Goal: Information Seeking & Learning: Learn about a topic

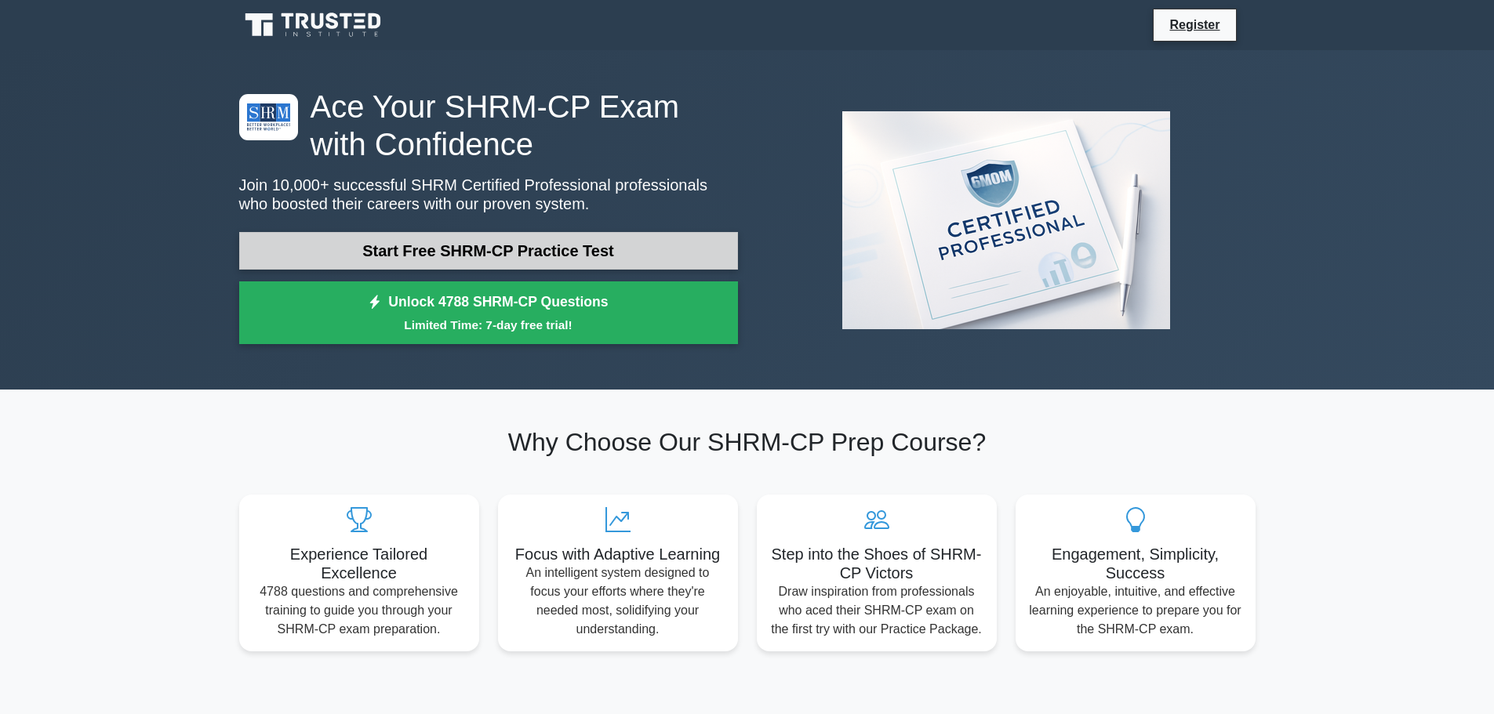
click at [491, 245] on link "Start Free SHRM-CP Practice Test" at bounding box center [488, 251] width 499 height 38
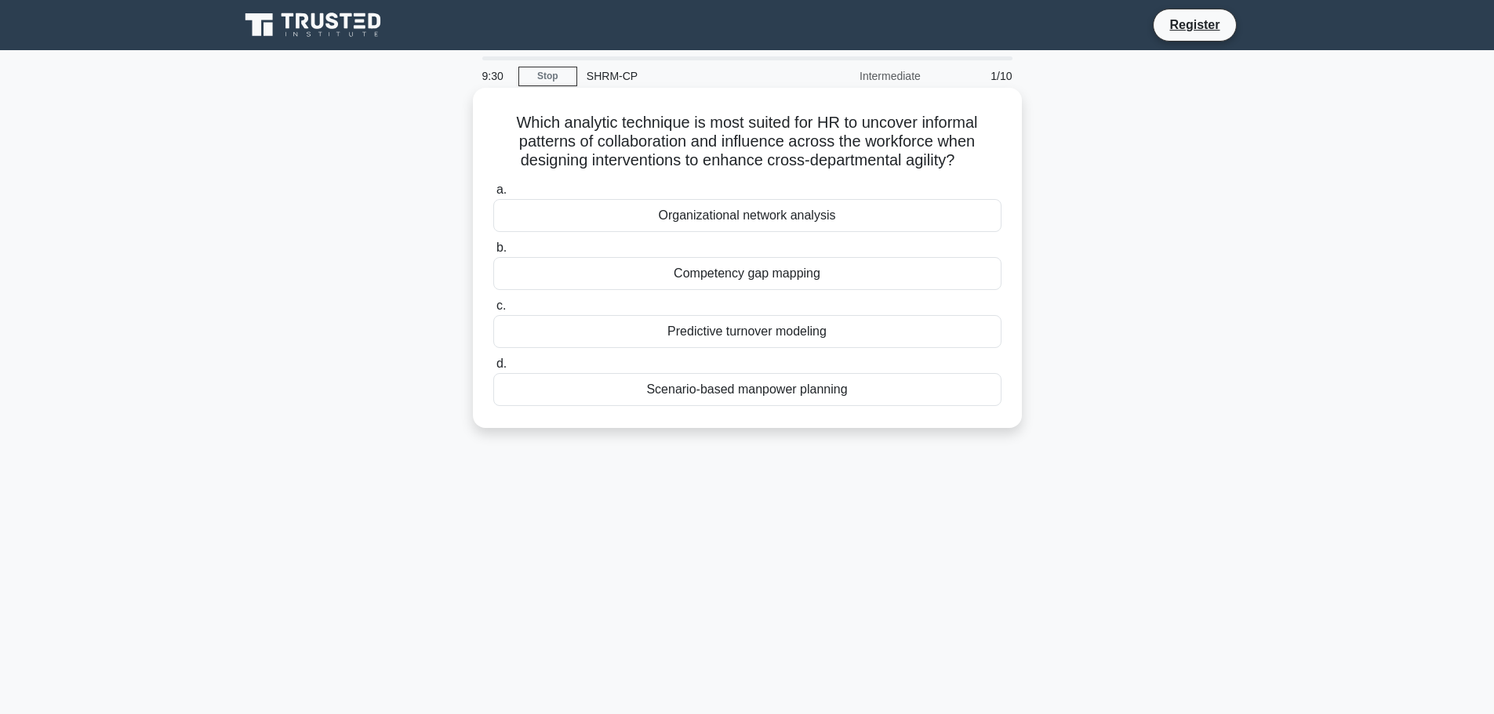
click at [648, 211] on div "Organizational network analysis" at bounding box center [747, 215] width 508 height 33
click at [493, 195] on input "a. Organizational network analysis" at bounding box center [493, 190] width 0 height 10
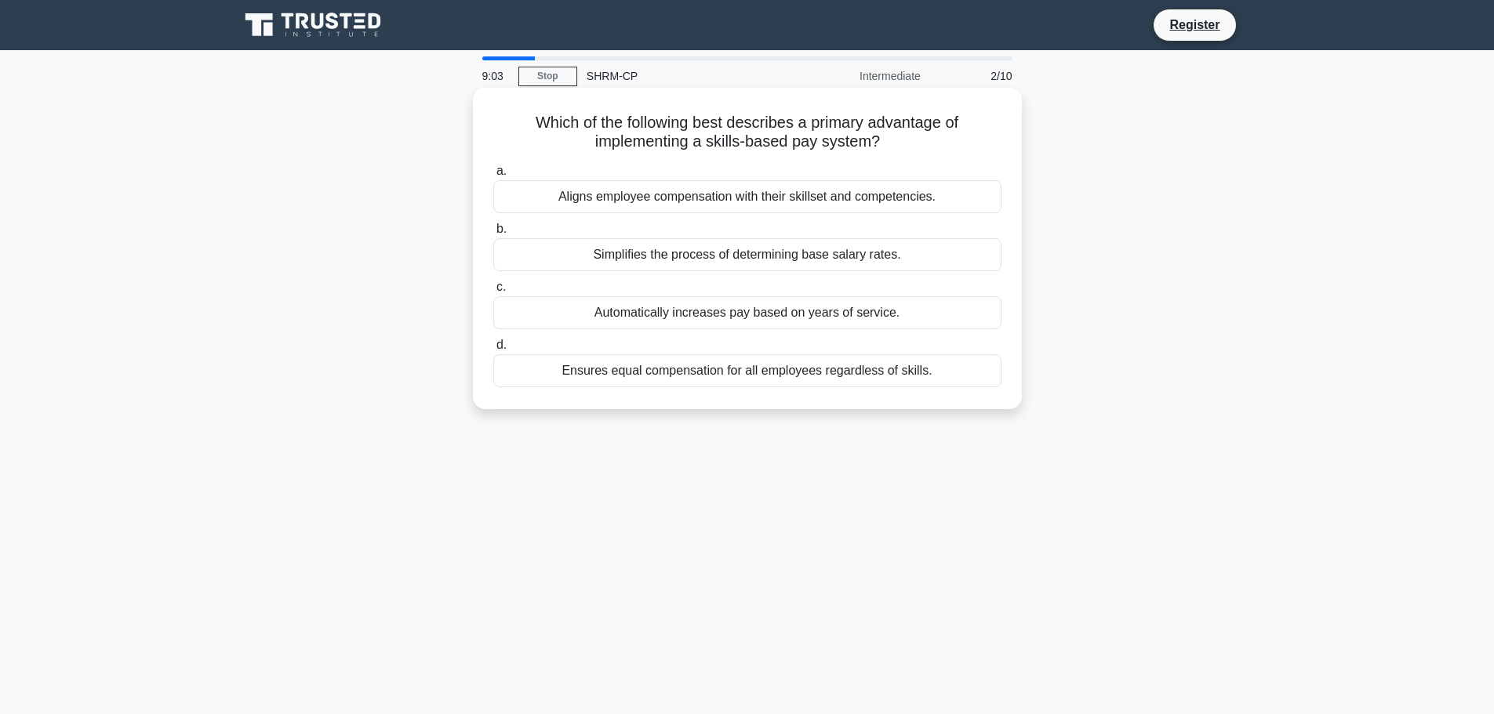
click at [539, 199] on div "Aligns employee compensation with their skillset and competencies." at bounding box center [747, 196] width 508 height 33
click at [493, 176] on input "a. Aligns employee compensation with their skillset and competencies." at bounding box center [493, 171] width 0 height 10
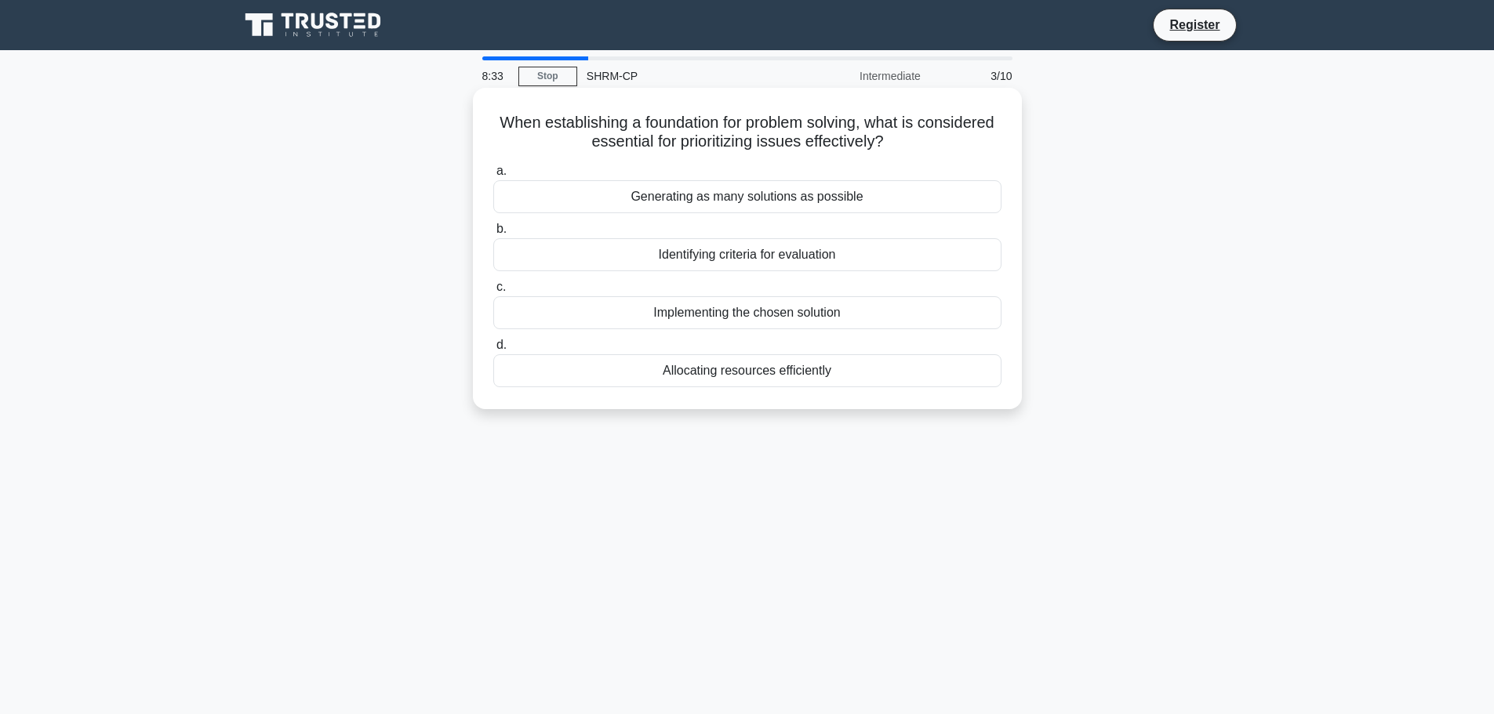
click at [623, 248] on div "Identifying criteria for evaluation" at bounding box center [747, 254] width 508 height 33
click at [493, 234] on input "b. Identifying criteria for evaluation" at bounding box center [493, 229] width 0 height 10
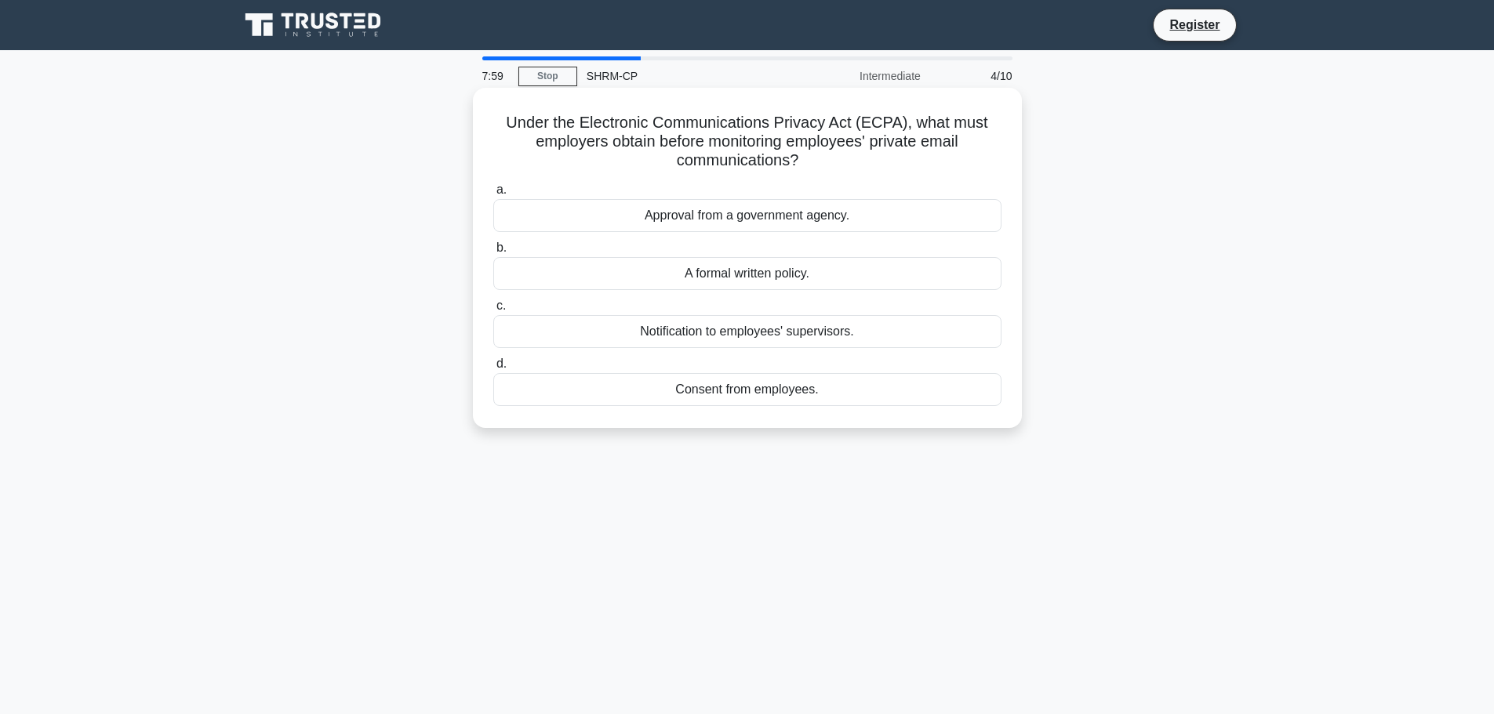
click at [662, 271] on div "A formal written policy." at bounding box center [747, 273] width 508 height 33
click at [493, 253] on input "b. A formal written policy." at bounding box center [493, 248] width 0 height 10
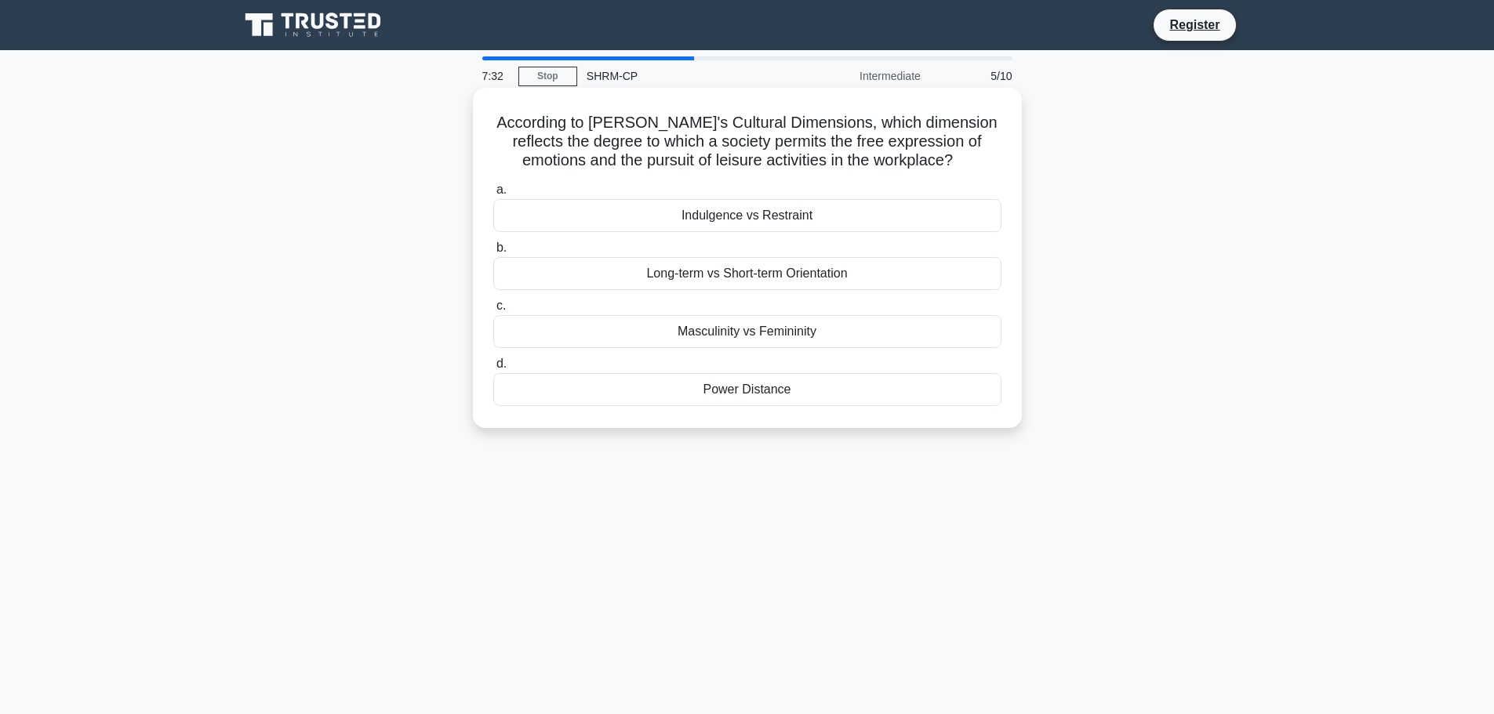
click at [623, 333] on div "Masculinity vs Femininity" at bounding box center [747, 331] width 508 height 33
click at [493, 311] on input "c. Masculinity vs Femininity" at bounding box center [493, 306] width 0 height 10
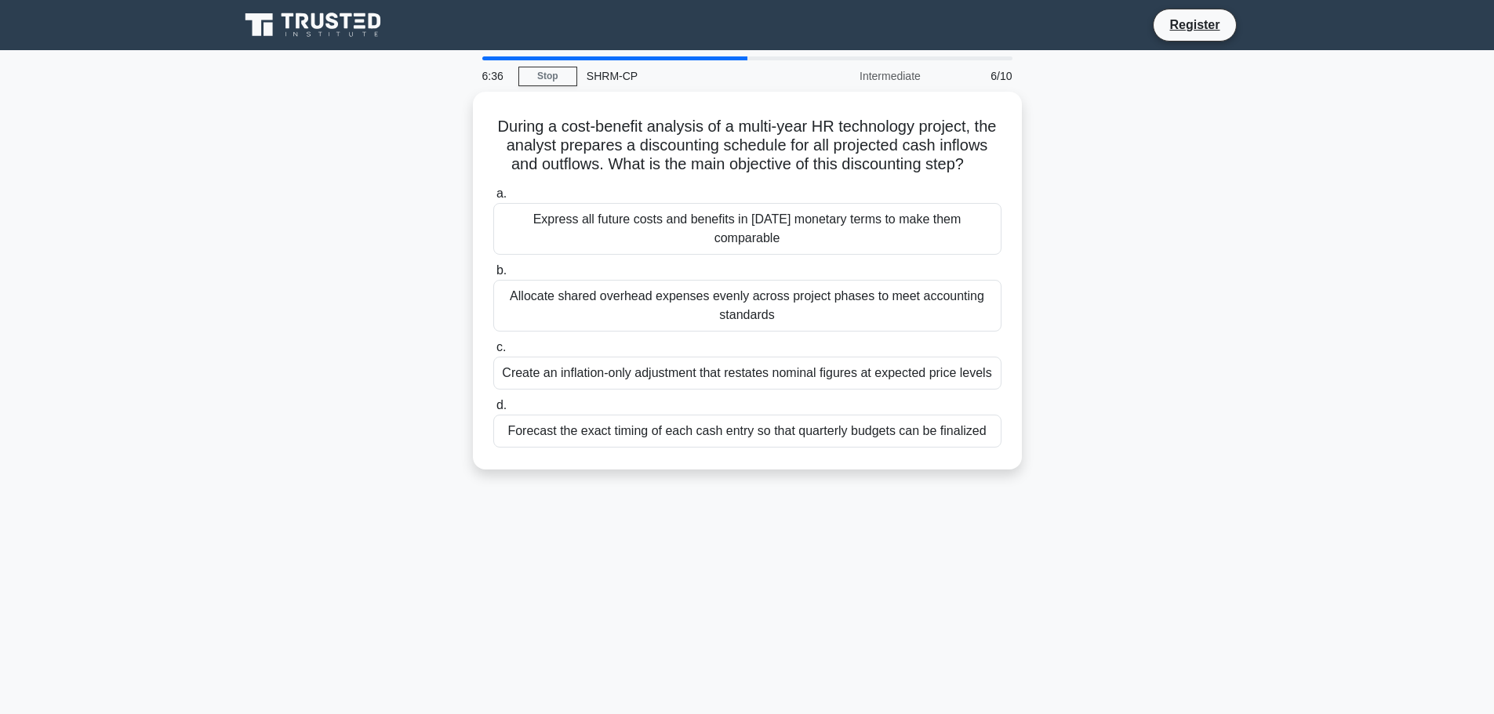
click at [623, 332] on div "Allocate shared overhead expenses evenly across project phases to meet accounti…" at bounding box center [747, 306] width 508 height 52
click at [493, 276] on input "b. Allocate shared overhead expenses evenly across project phases to meet accou…" at bounding box center [493, 271] width 0 height 10
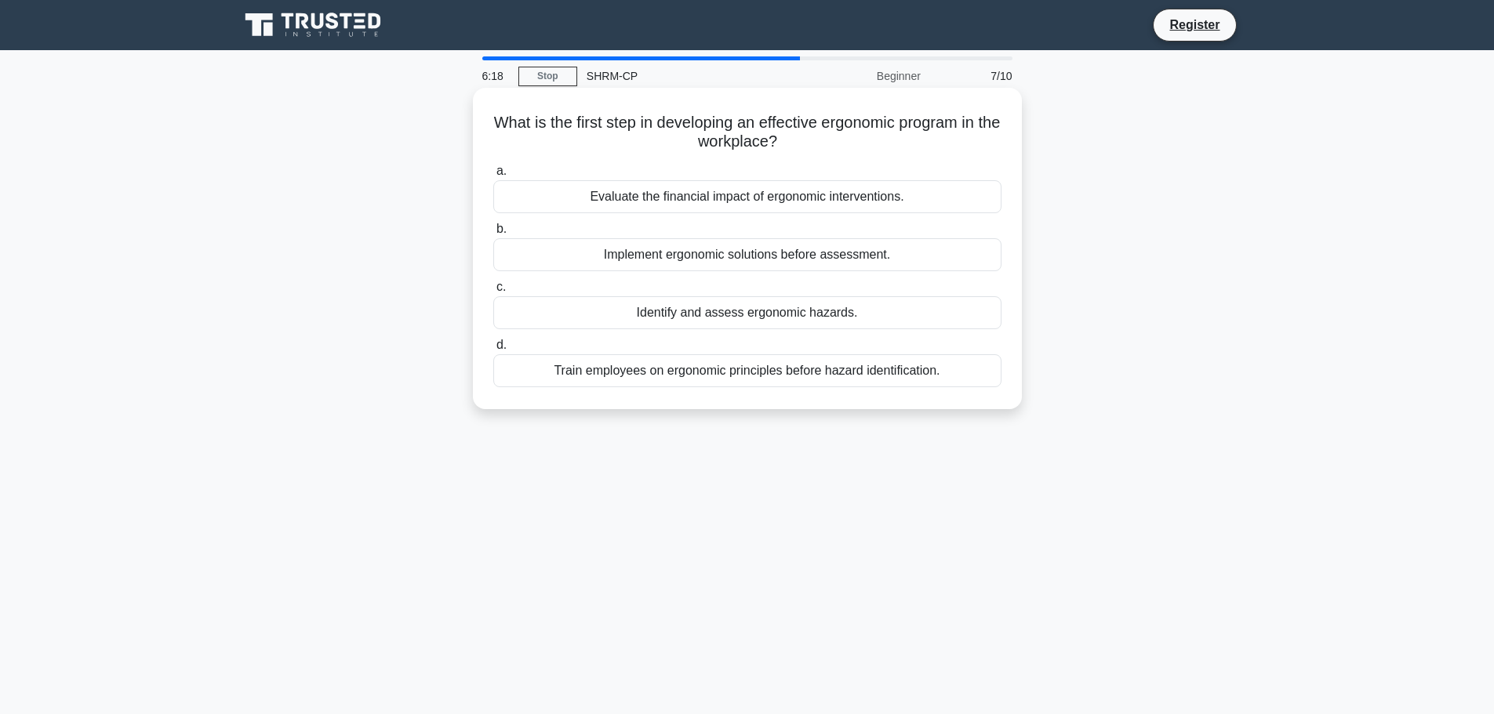
click at [587, 318] on div "Identify and assess ergonomic hazards." at bounding box center [747, 312] width 508 height 33
click at [493, 292] on input "c. Identify and assess ergonomic hazards." at bounding box center [493, 287] width 0 height 10
click at [558, 369] on div "Implementing continuous professional development programs" at bounding box center [747, 370] width 508 height 33
click at [493, 351] on input "d. Implementing continuous professional development programs" at bounding box center [493, 345] width 0 height 10
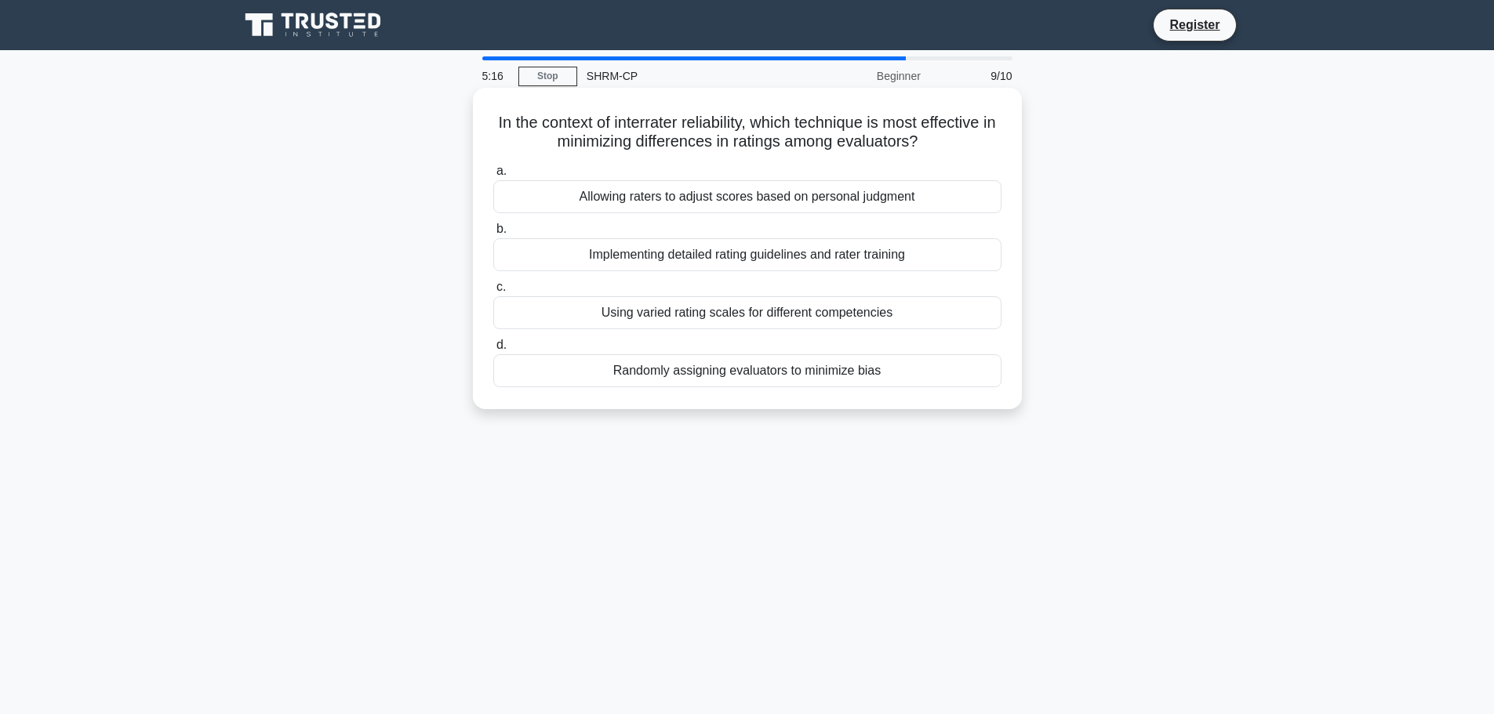
click at [543, 261] on div "Implementing detailed rating guidelines and rater training" at bounding box center [747, 254] width 508 height 33
click at [493, 234] on input "b. Implementing detailed rating guidelines and rater training" at bounding box center [493, 229] width 0 height 10
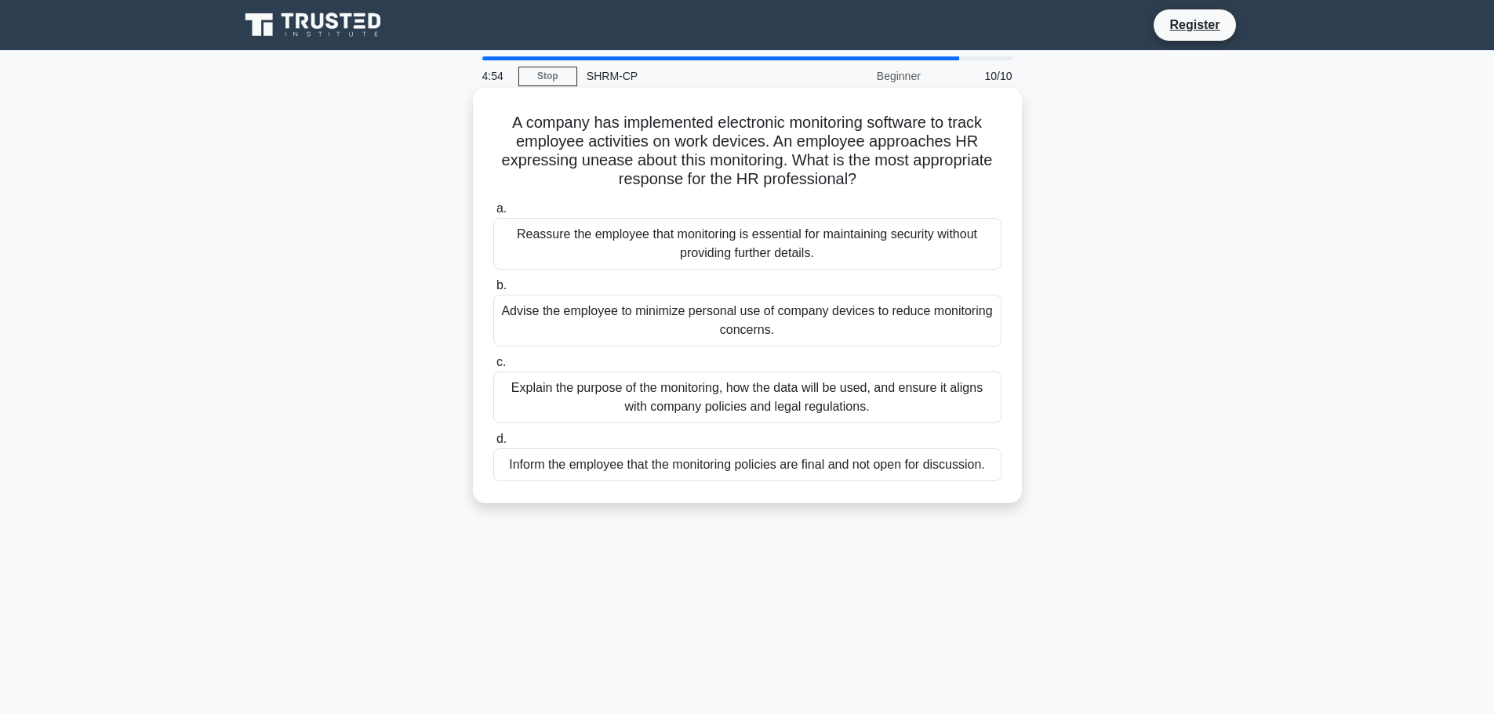
scroll to position [78, 0]
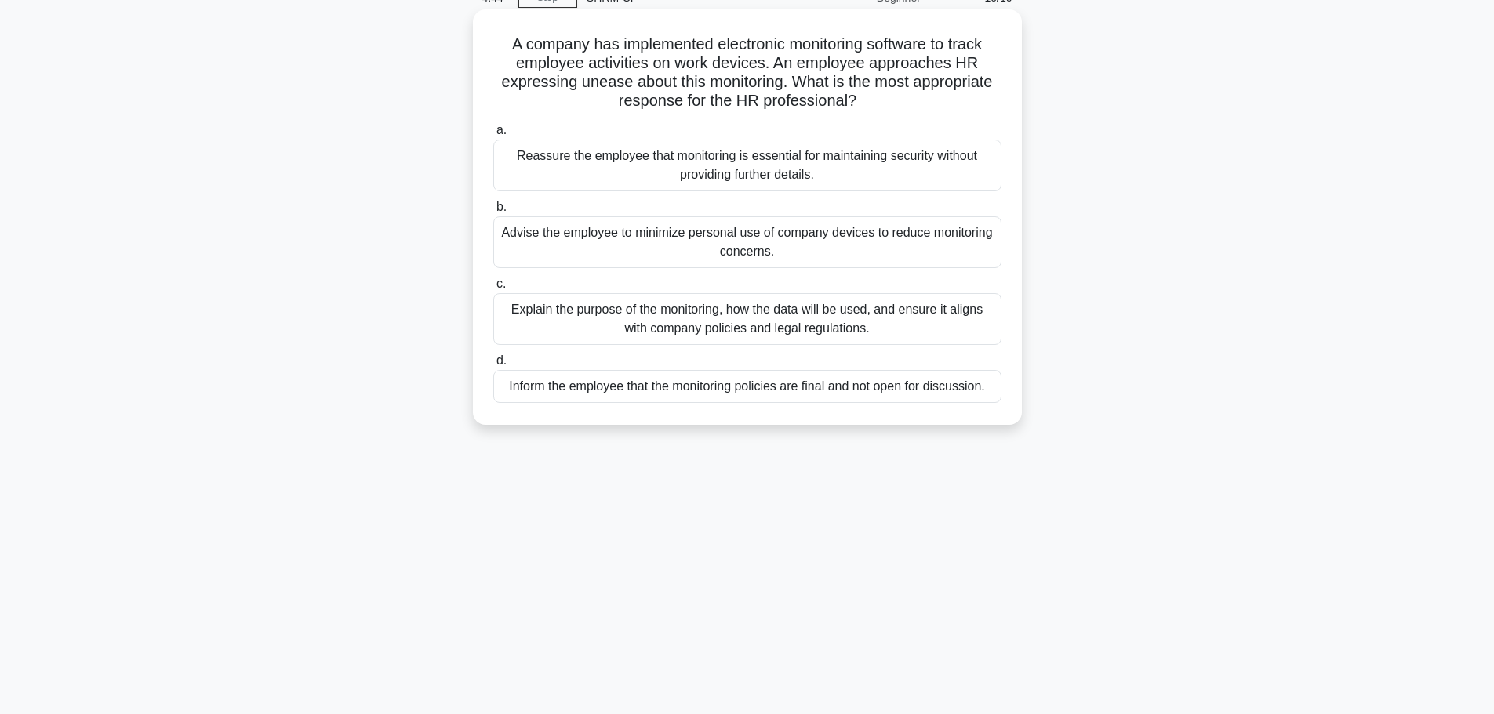
click at [585, 319] on div "Explain the purpose of the monitoring, how the data will be used, and ensure it…" at bounding box center [747, 319] width 508 height 52
click at [493, 289] on input "c. Explain the purpose of the monitoring, how the data will be used, and ensure…" at bounding box center [493, 284] width 0 height 10
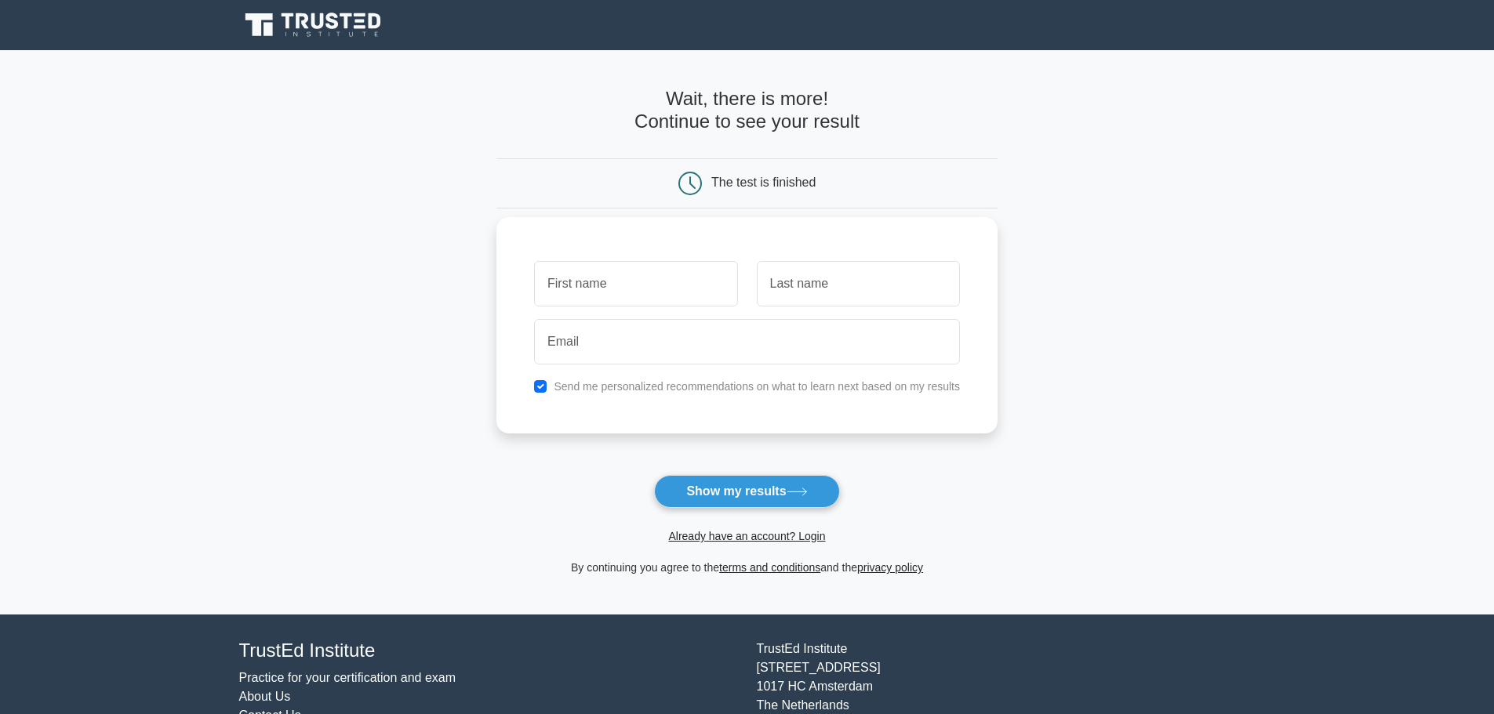
click at [587, 292] on input "text" at bounding box center [635, 283] width 203 height 45
type input "Jake"
click at [808, 277] on input "text" at bounding box center [858, 283] width 203 height 45
type input "Ertz"
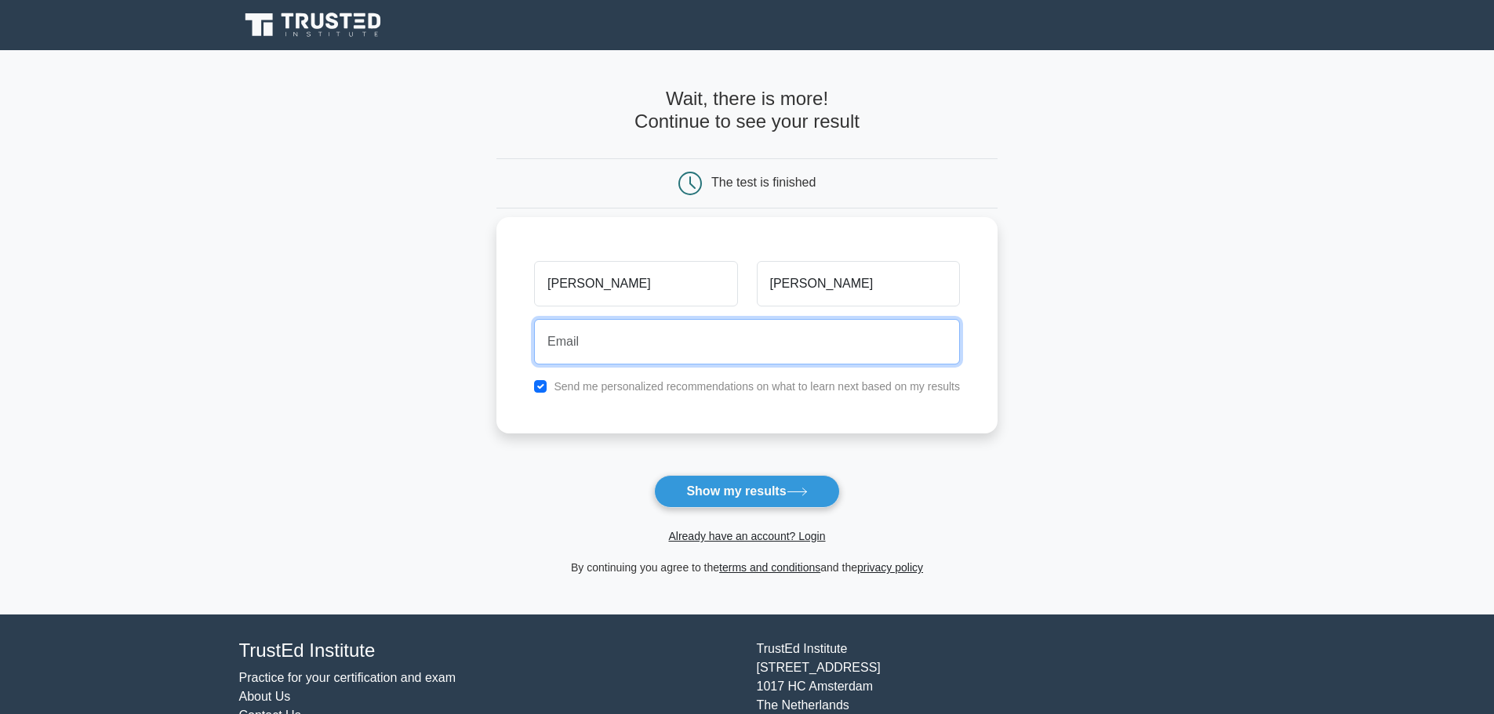
click at [795, 351] on input "email" at bounding box center [747, 341] width 426 height 45
type input "[EMAIL_ADDRESS][DOMAIN_NAME]"
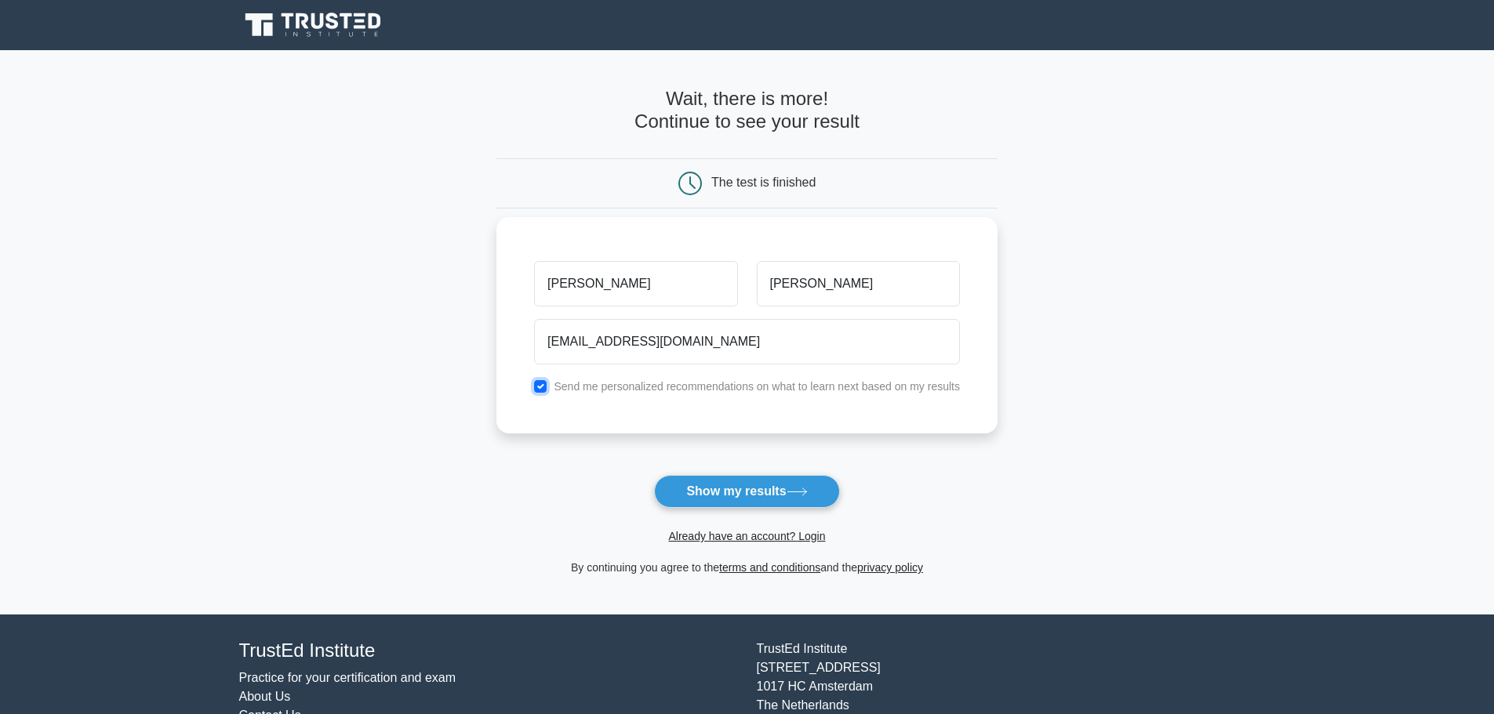
click at [535, 385] on input "checkbox" at bounding box center [540, 386] width 13 height 13
checkbox input "false"
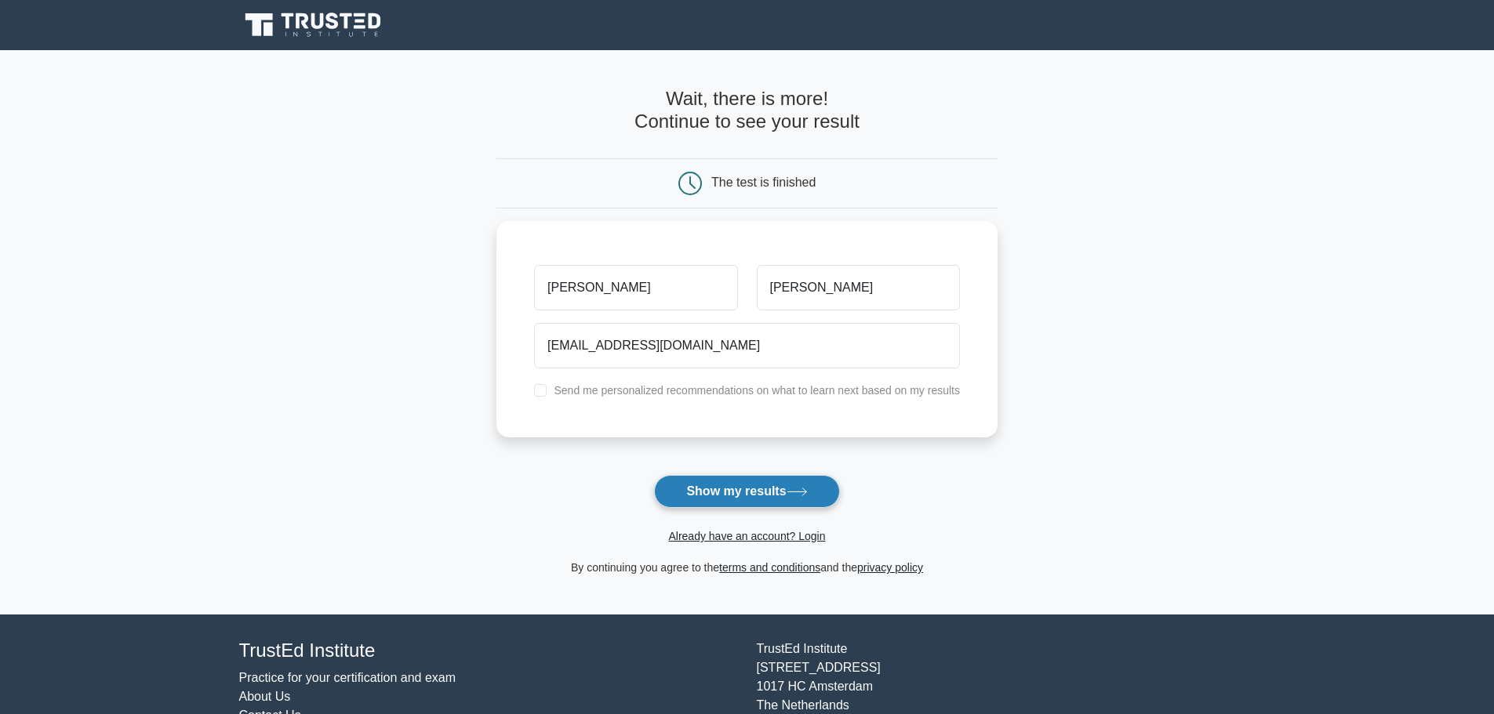
click at [688, 486] on button "Show my results" at bounding box center [746, 491] width 185 height 33
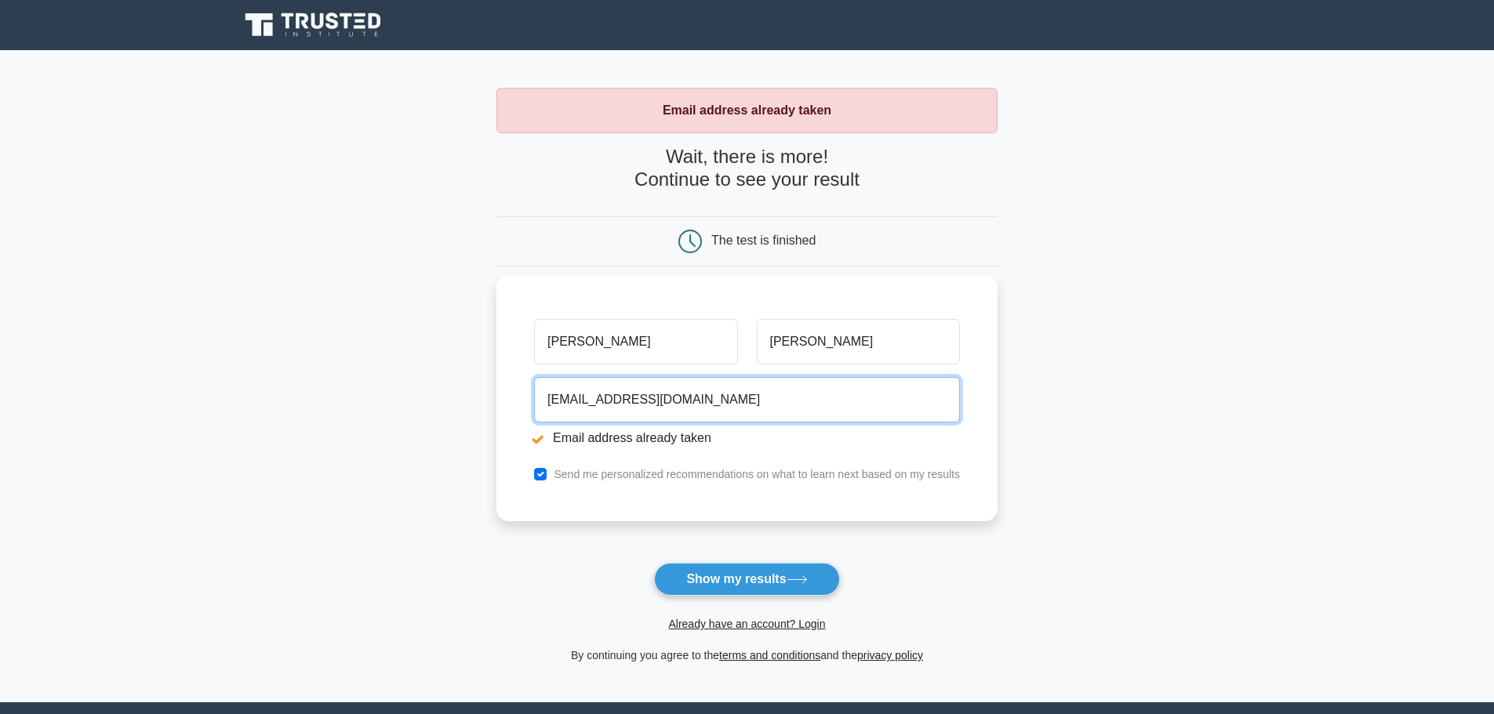
drag, startPoint x: 711, startPoint y: 397, endPoint x: 606, endPoint y: 416, distance: 106.9
click at [606, 416] on input "jakeertz08@gmail.com" at bounding box center [747, 399] width 426 height 45
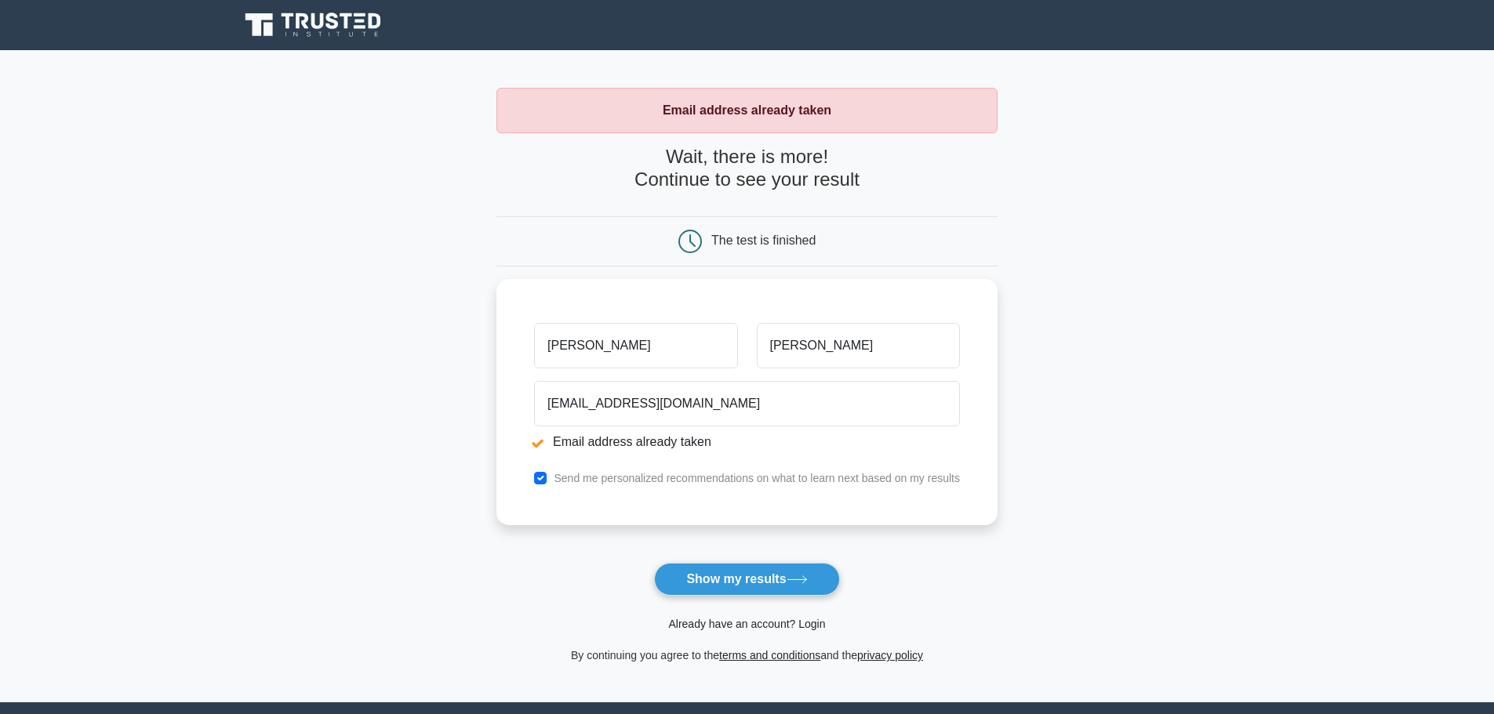
click at [815, 627] on link "Already have an account? Login" at bounding box center [746, 624] width 157 height 13
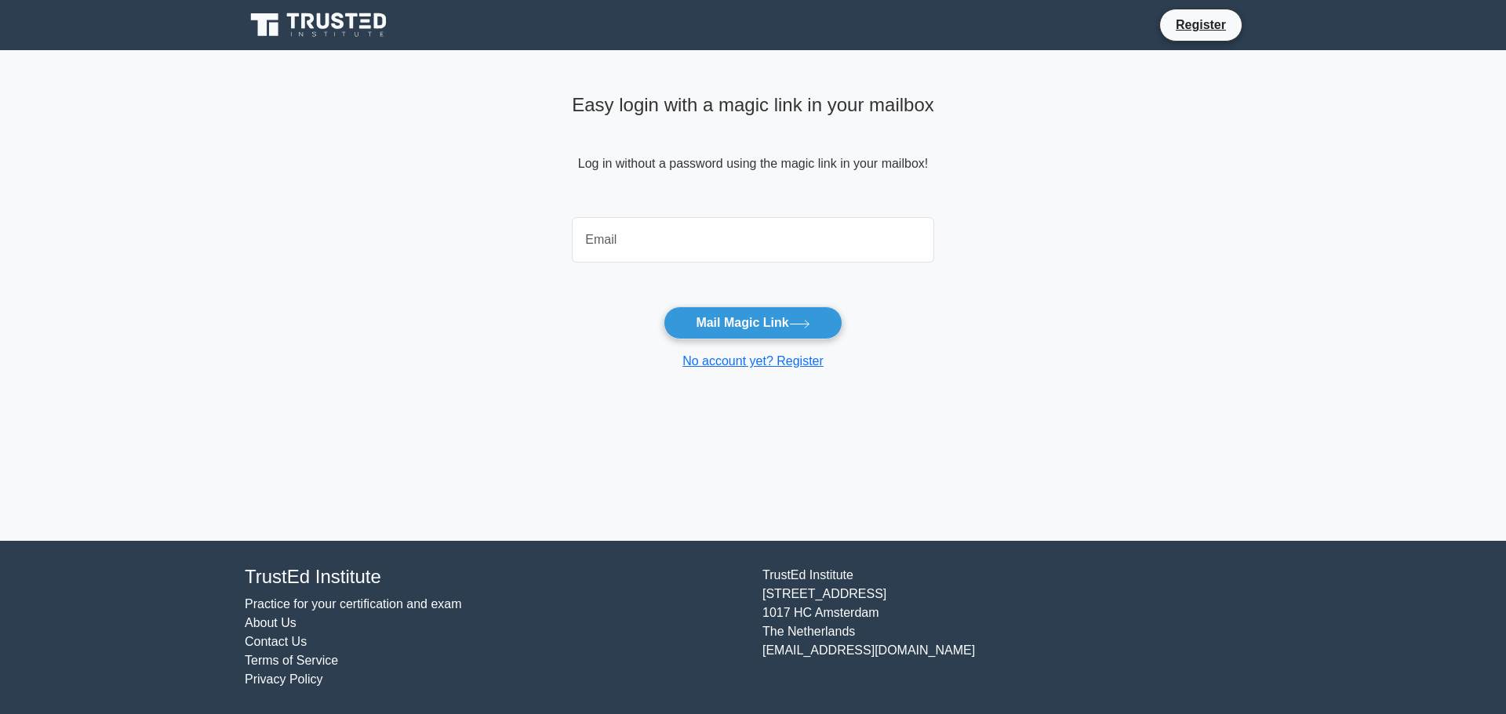
click at [706, 256] on input "email" at bounding box center [753, 239] width 362 height 45
type input "[EMAIL_ADDRESS][DOMAIN_NAME]"
click at [730, 321] on button "Mail Magic Link" at bounding box center [752, 323] width 178 height 33
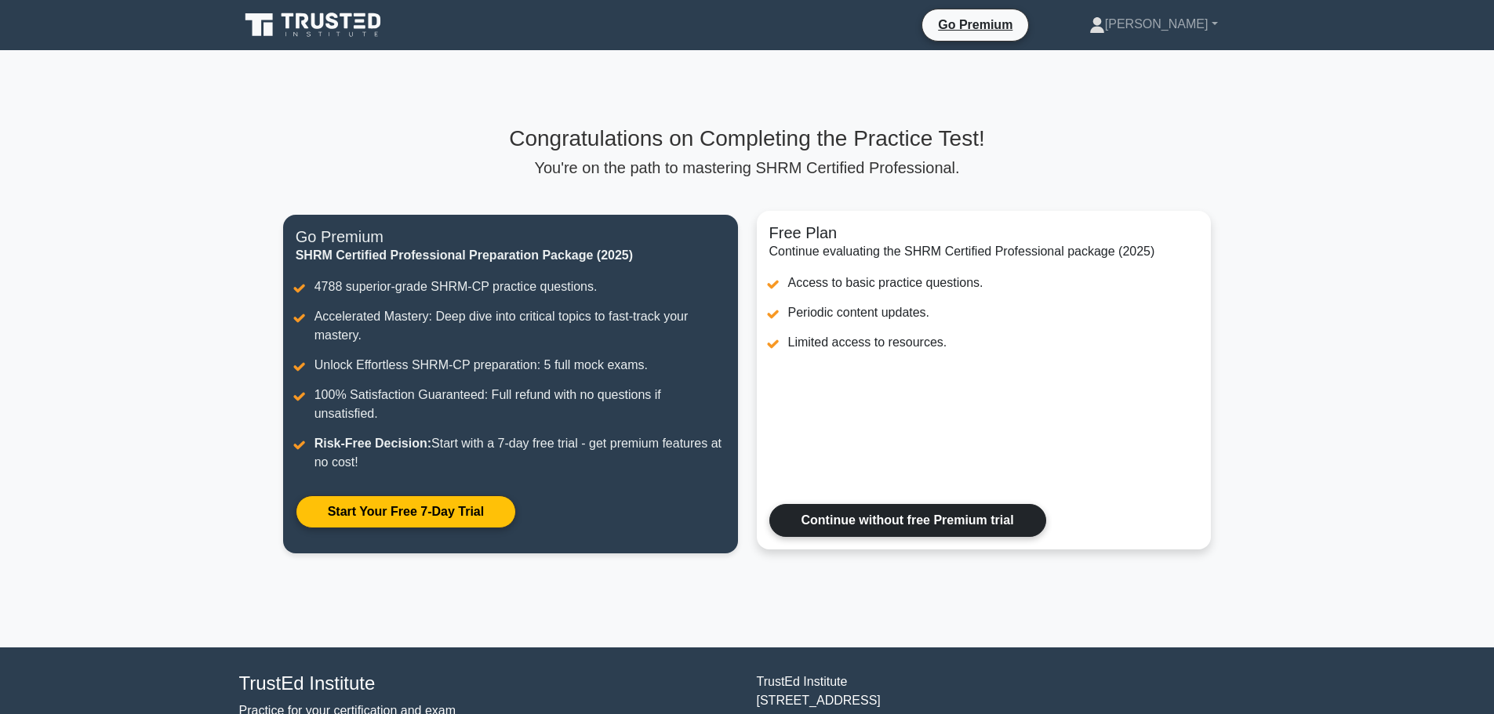
click at [899, 531] on link "Continue without free Premium trial" at bounding box center [907, 520] width 277 height 33
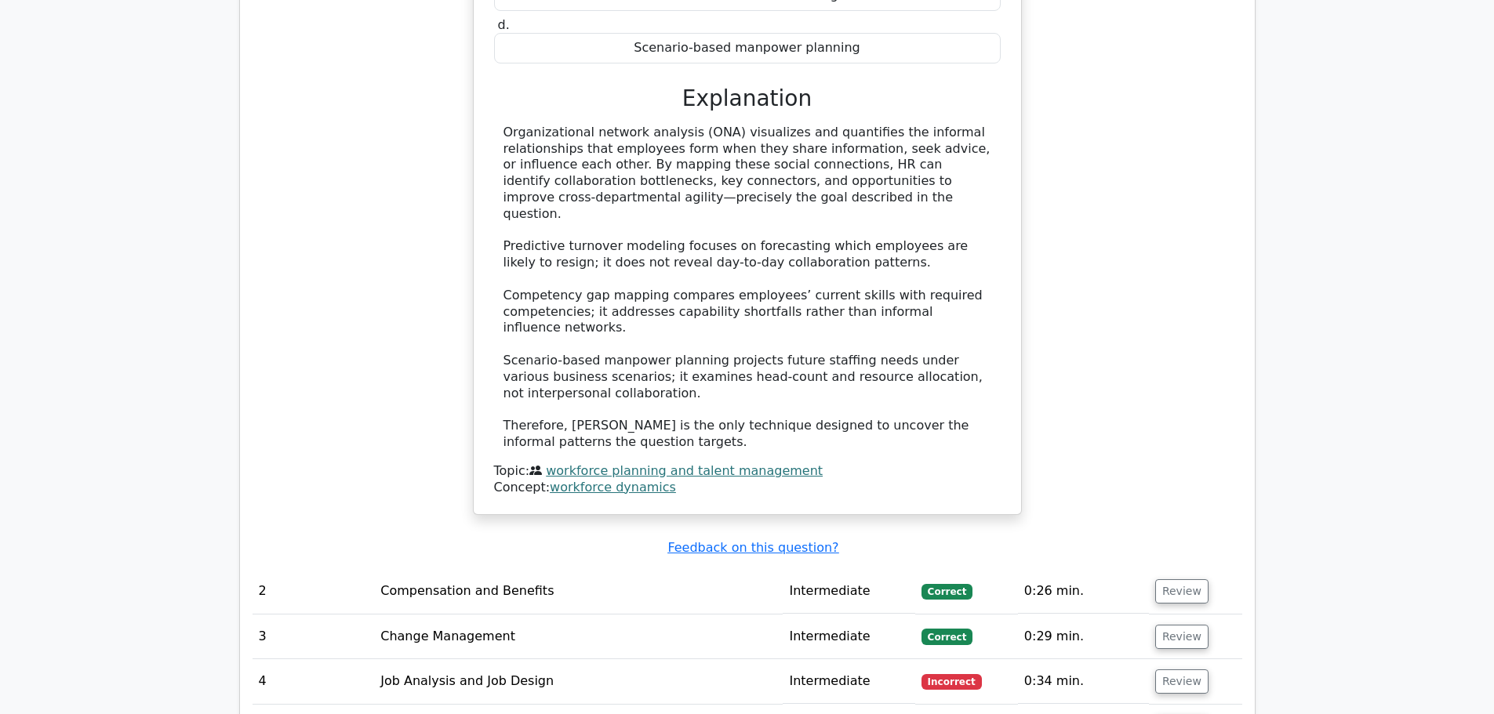
scroll to position [1960, 0]
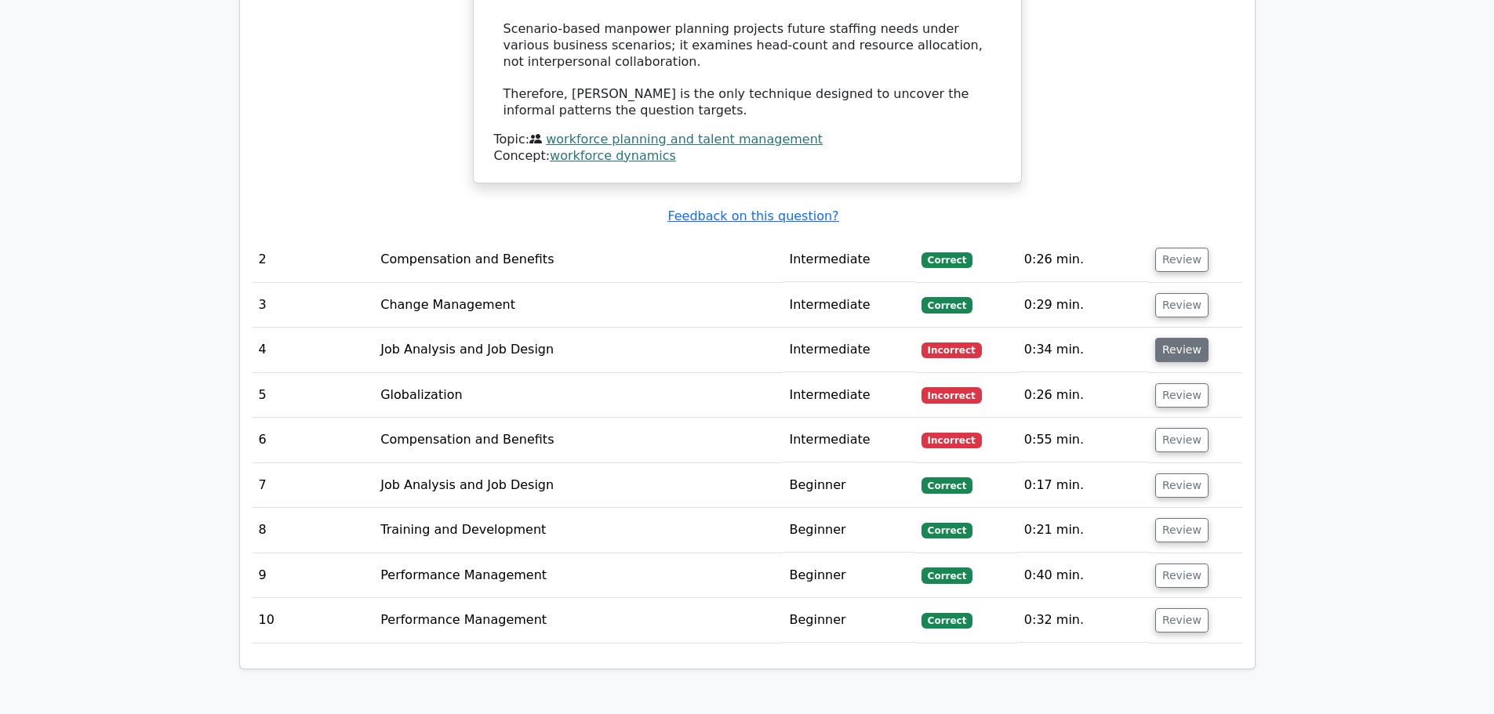
click at [1182, 338] on button "Review" at bounding box center [1181, 350] width 53 height 24
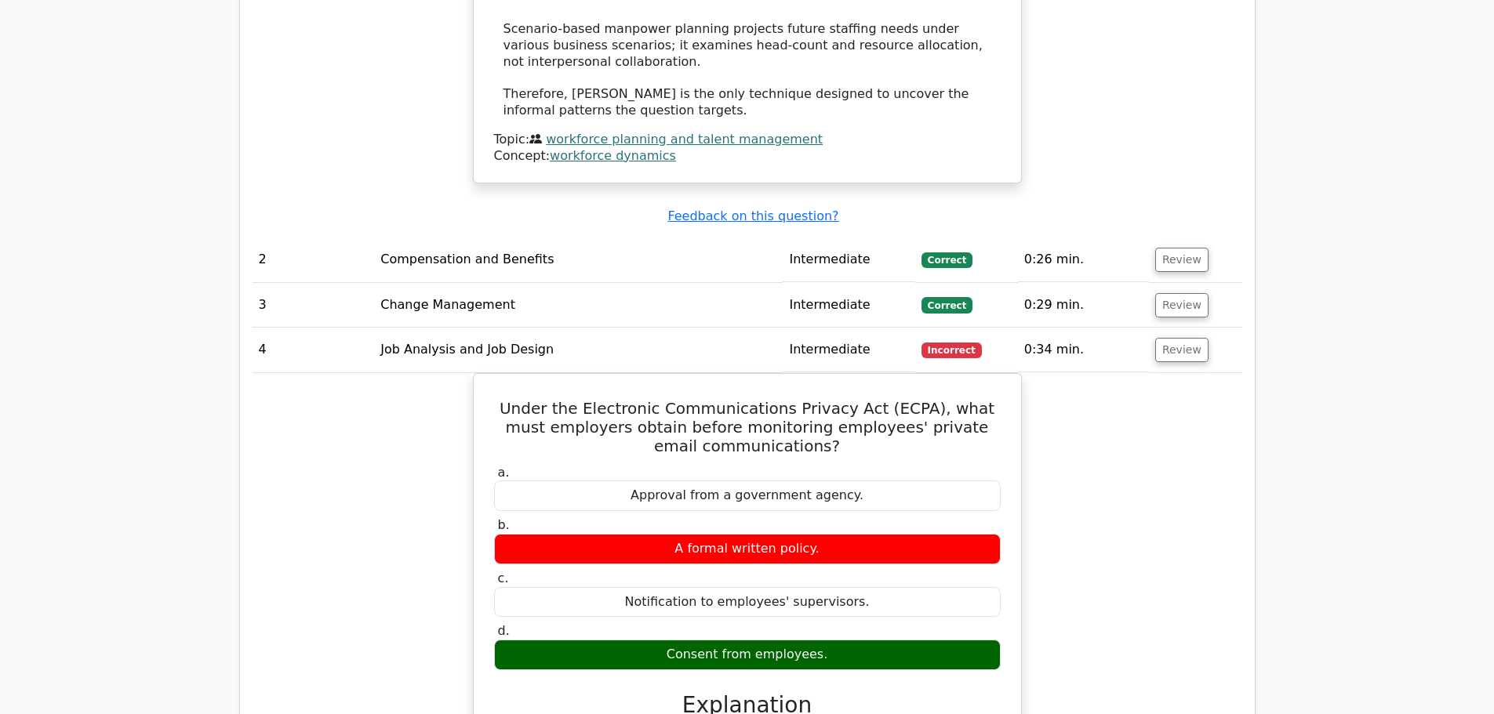
click at [1166, 416] on div "Under the Electronic Communications Privacy Act (ECPA), what must employers obt…" at bounding box center [747, 681] width 990 height 616
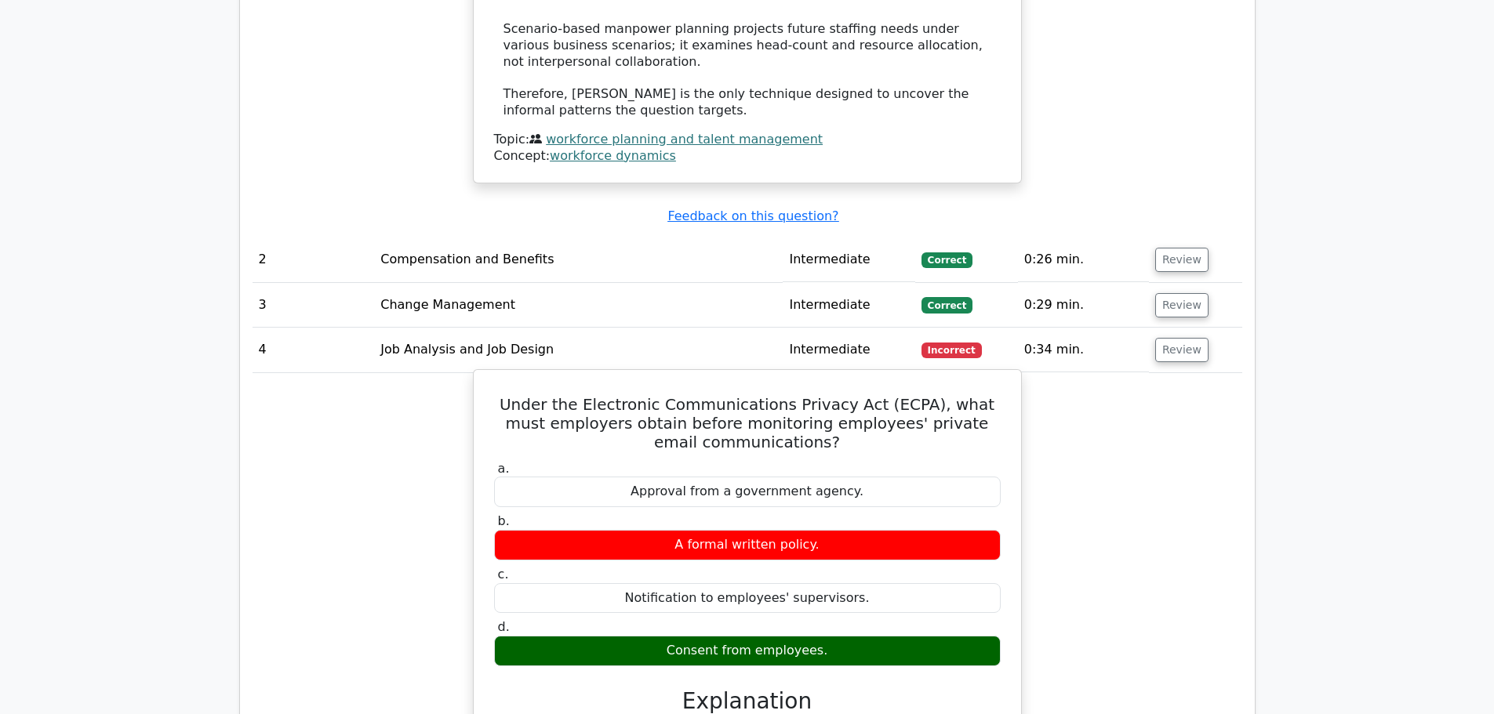
scroll to position [2431, 0]
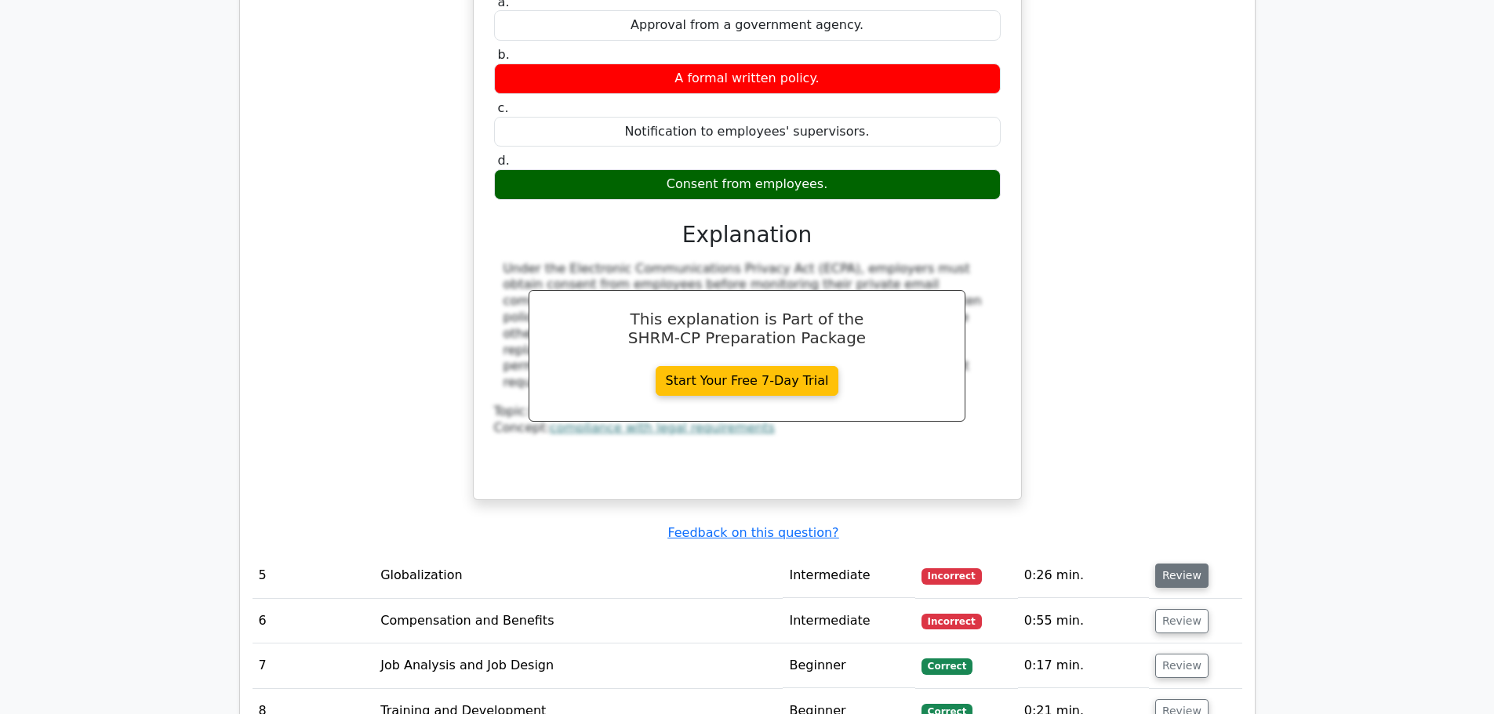
click at [1182, 564] on button "Review" at bounding box center [1181, 576] width 53 height 24
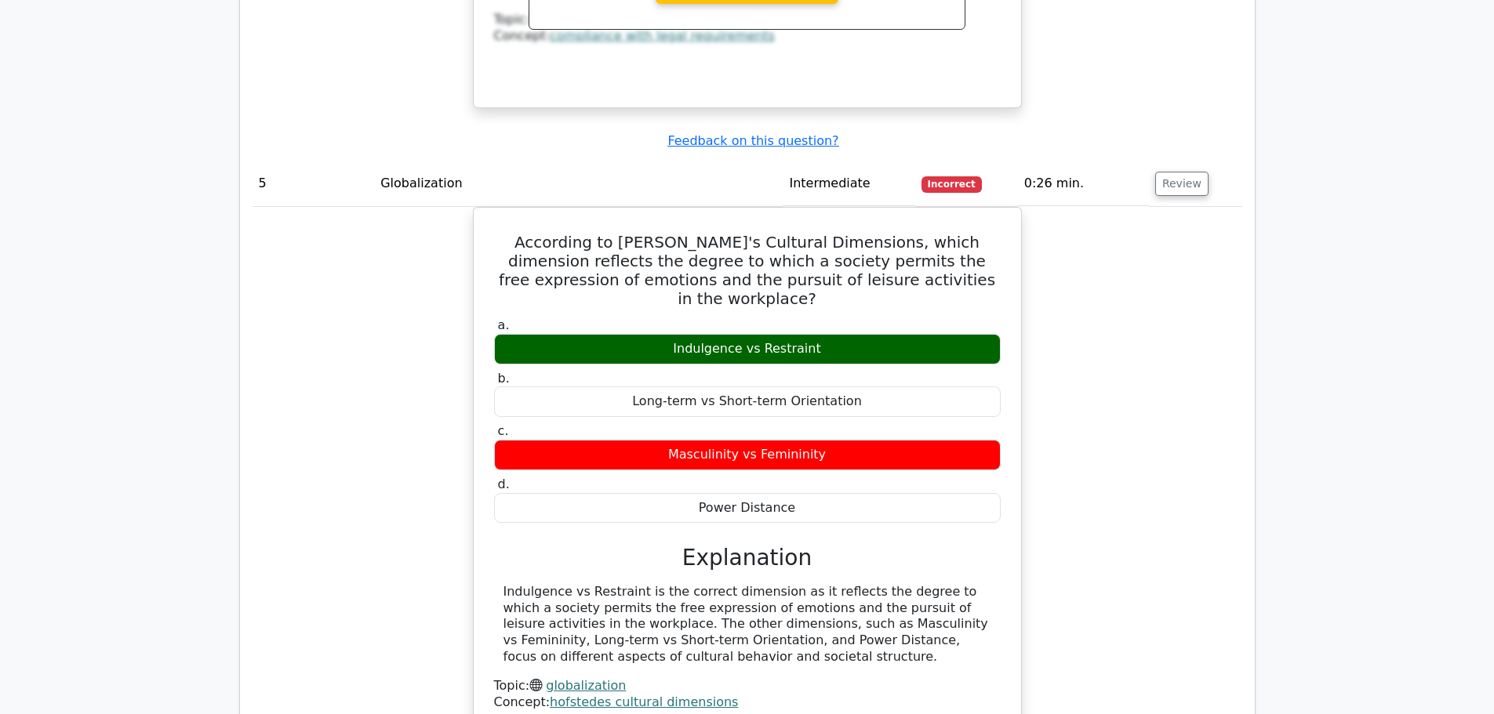
scroll to position [3137, 0]
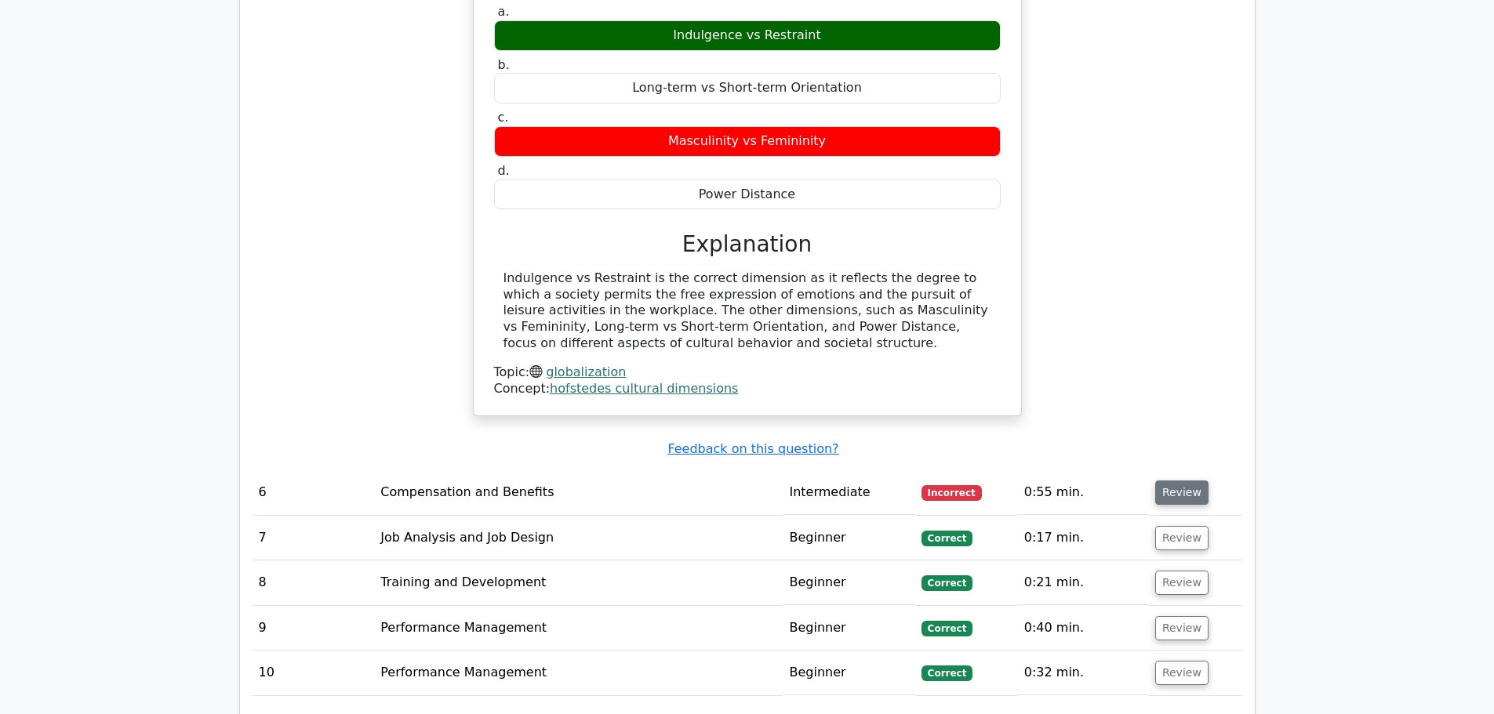
click at [1190, 481] on button "Review" at bounding box center [1181, 493] width 53 height 24
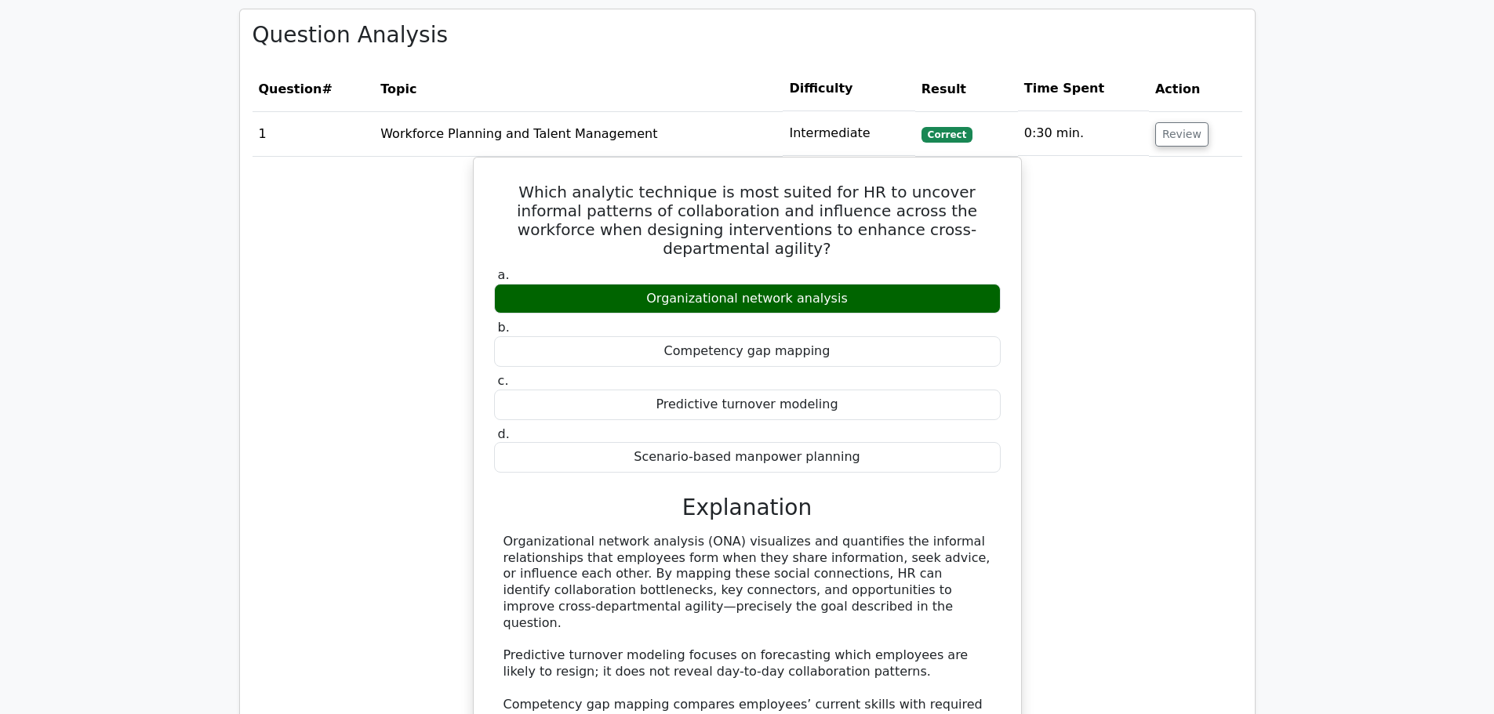
scroll to position [941, 0]
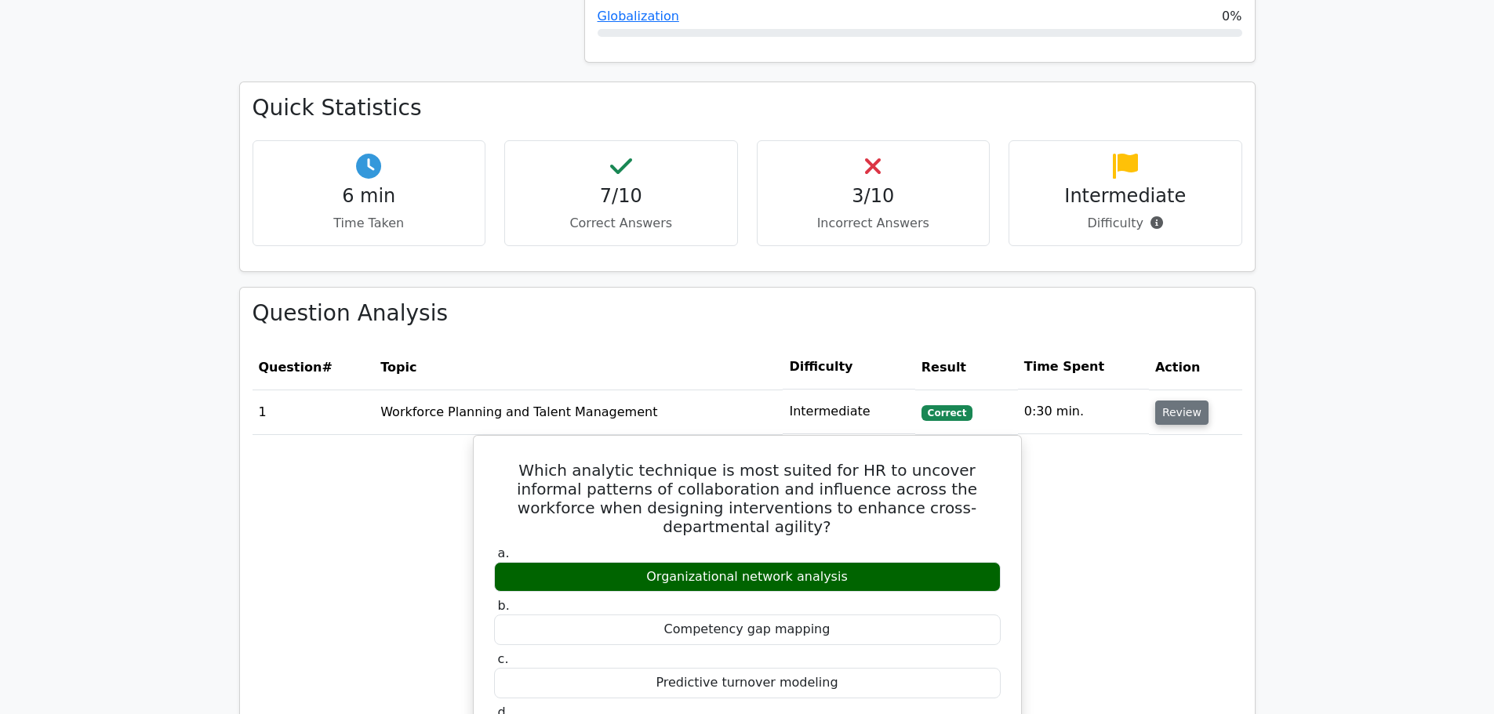
click at [1171, 416] on button "Review" at bounding box center [1181, 413] width 53 height 24
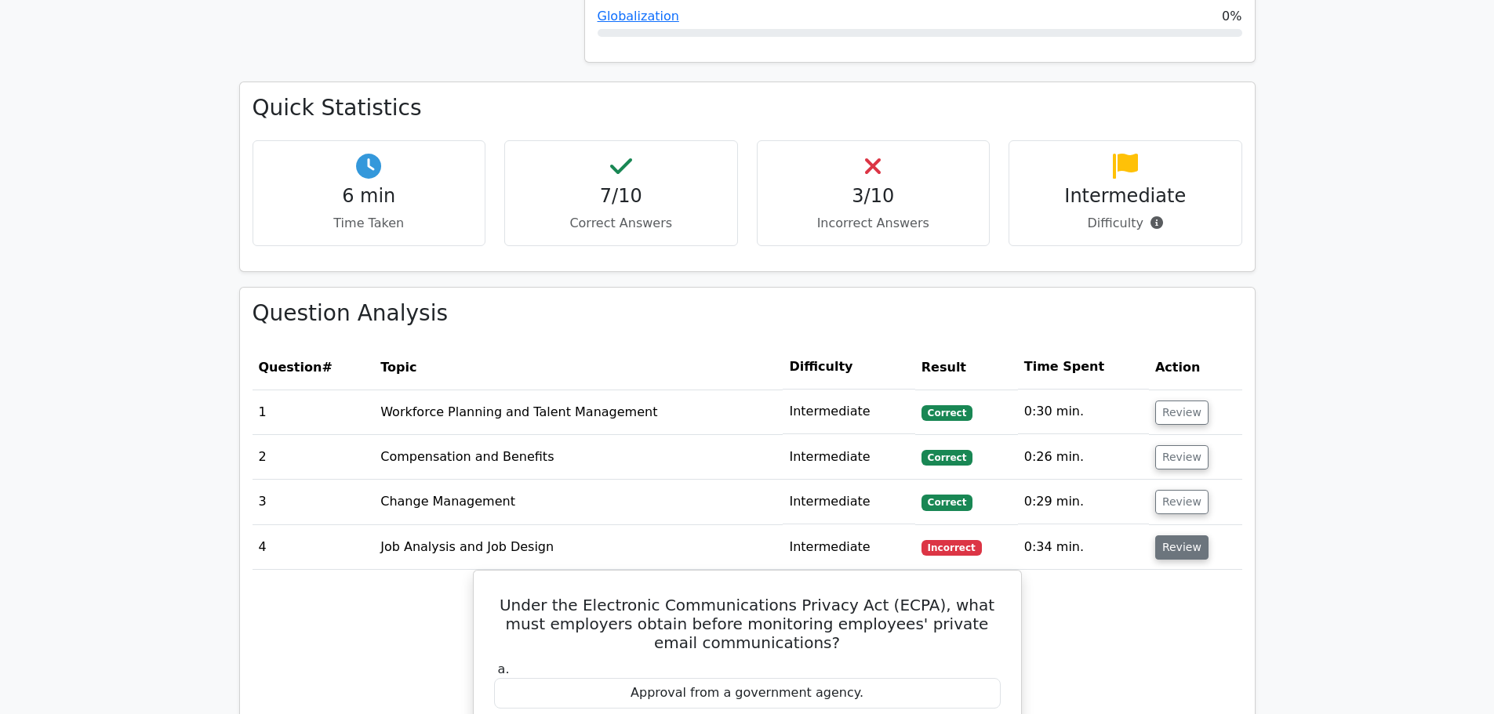
click at [1176, 554] on button "Review" at bounding box center [1181, 548] width 53 height 24
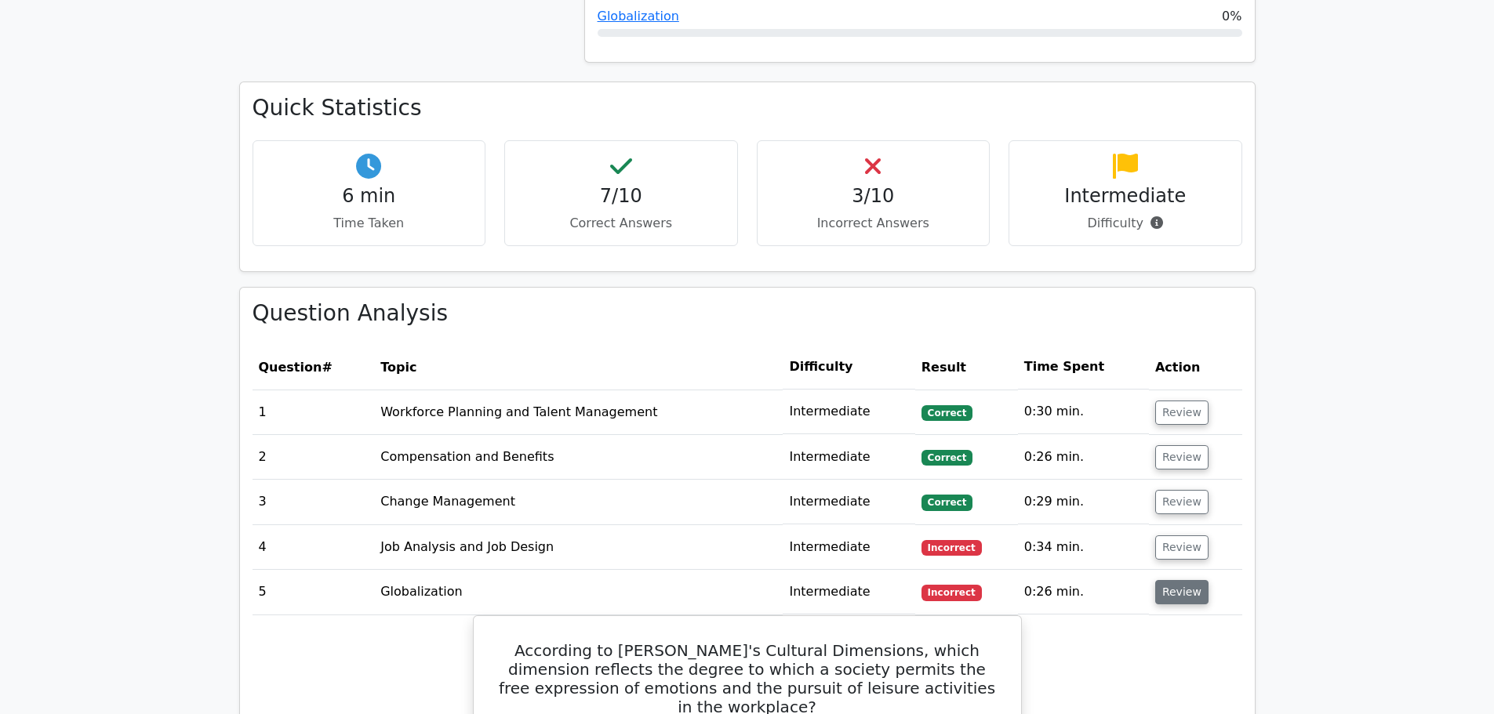
click at [1172, 587] on button "Review" at bounding box center [1181, 592] width 53 height 24
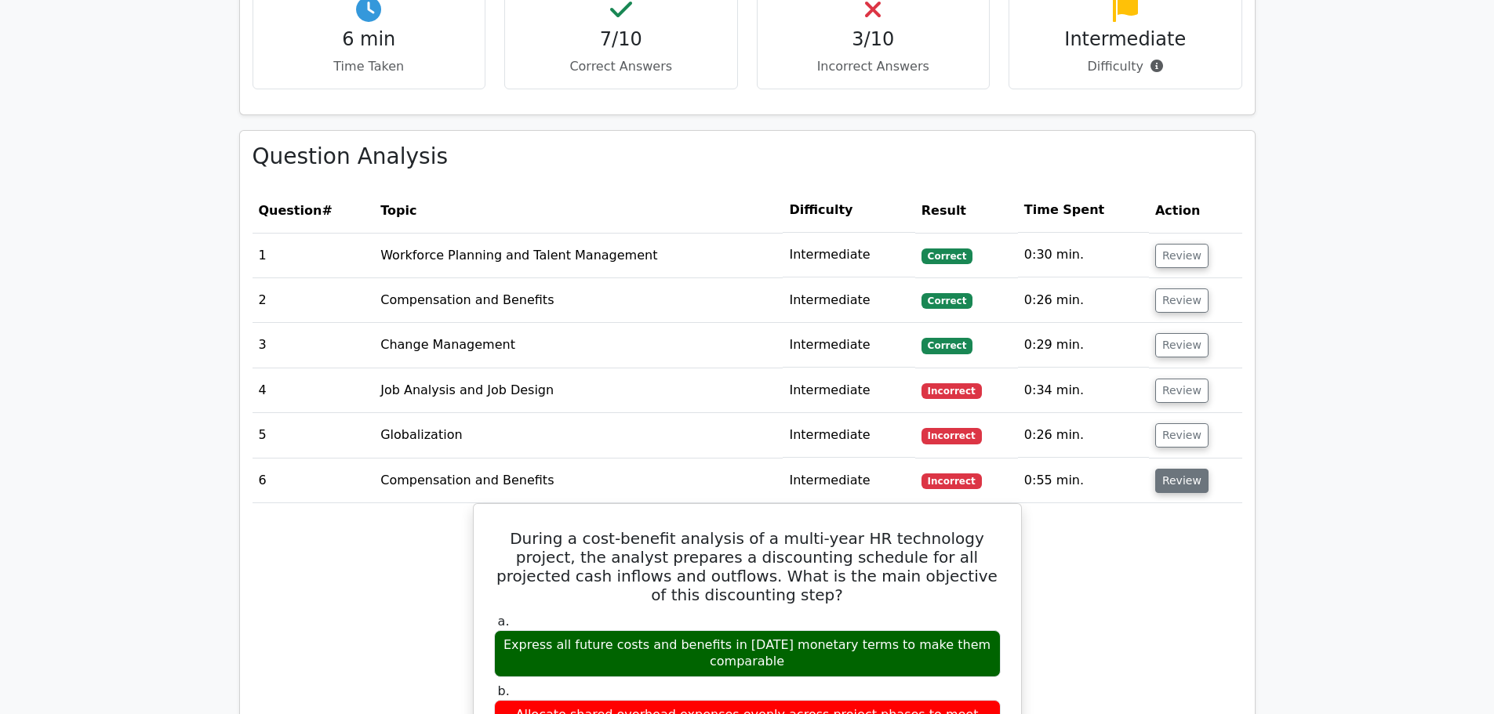
click at [1167, 479] on button "Review" at bounding box center [1181, 481] width 53 height 24
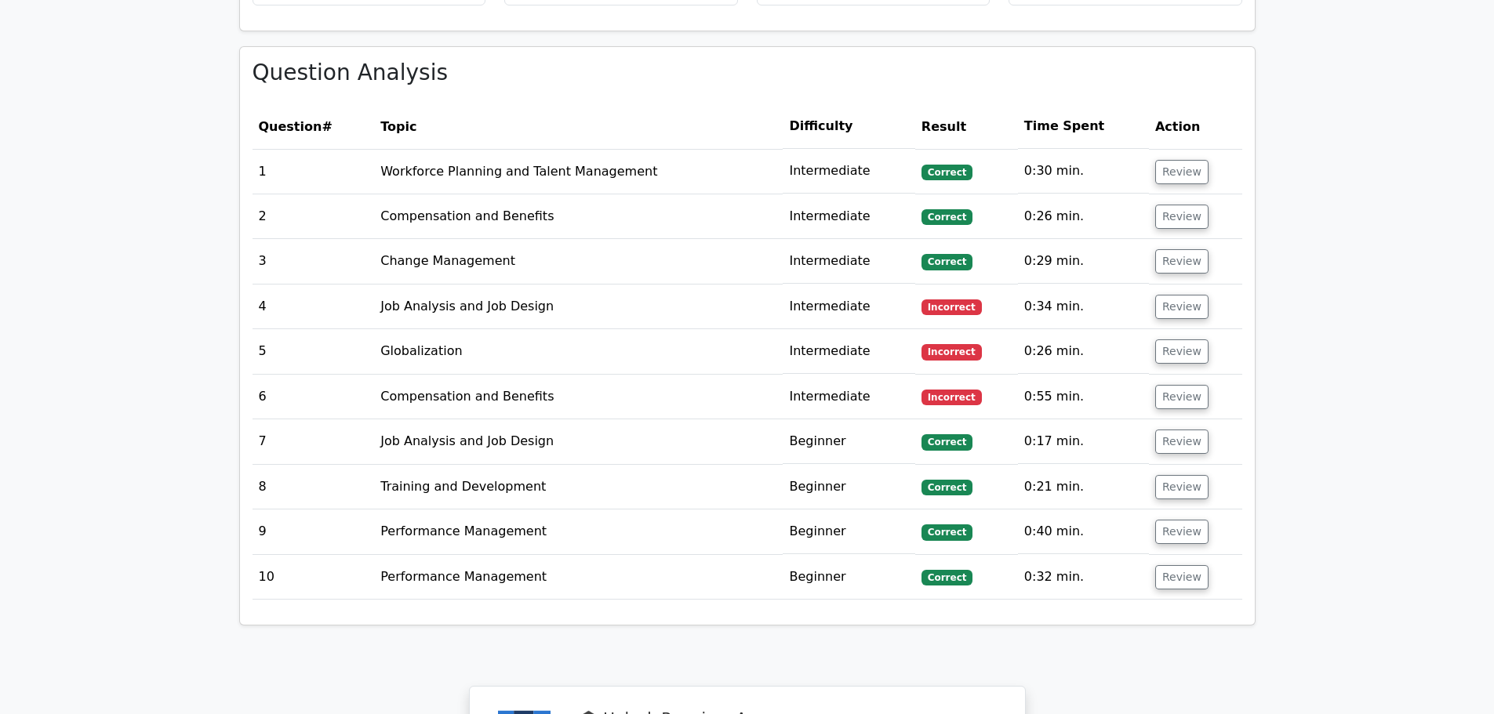
scroll to position [1176, 0]
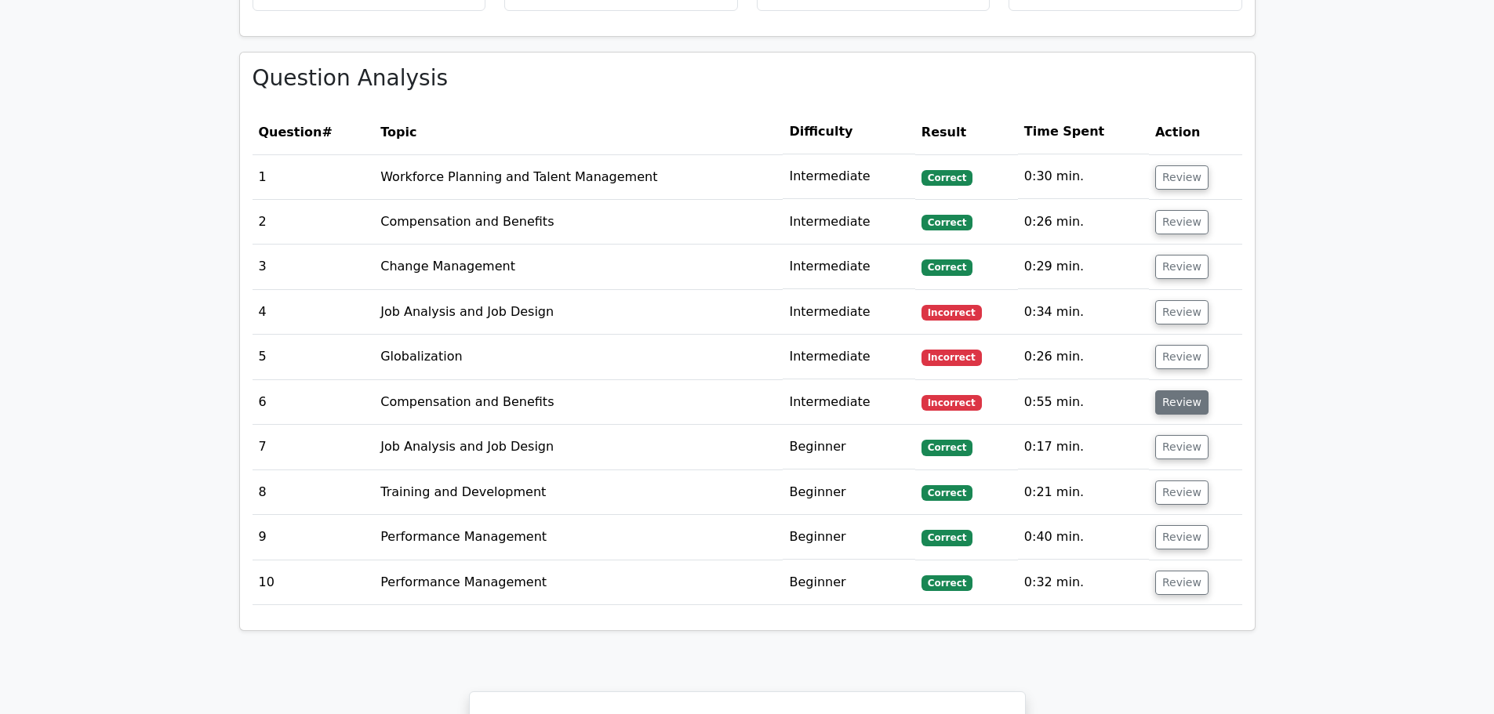
click at [1175, 404] on button "Review" at bounding box center [1181, 402] width 53 height 24
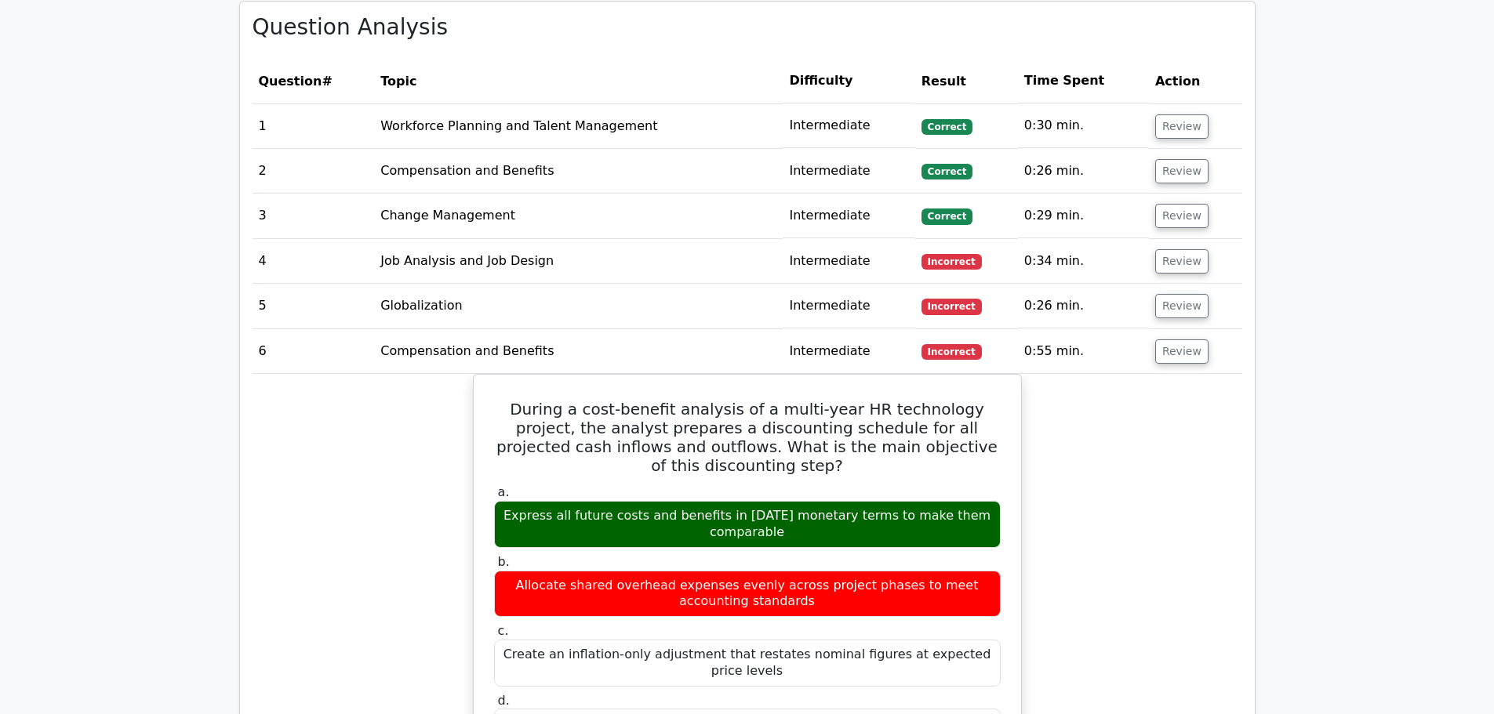
scroll to position [1255, 0]
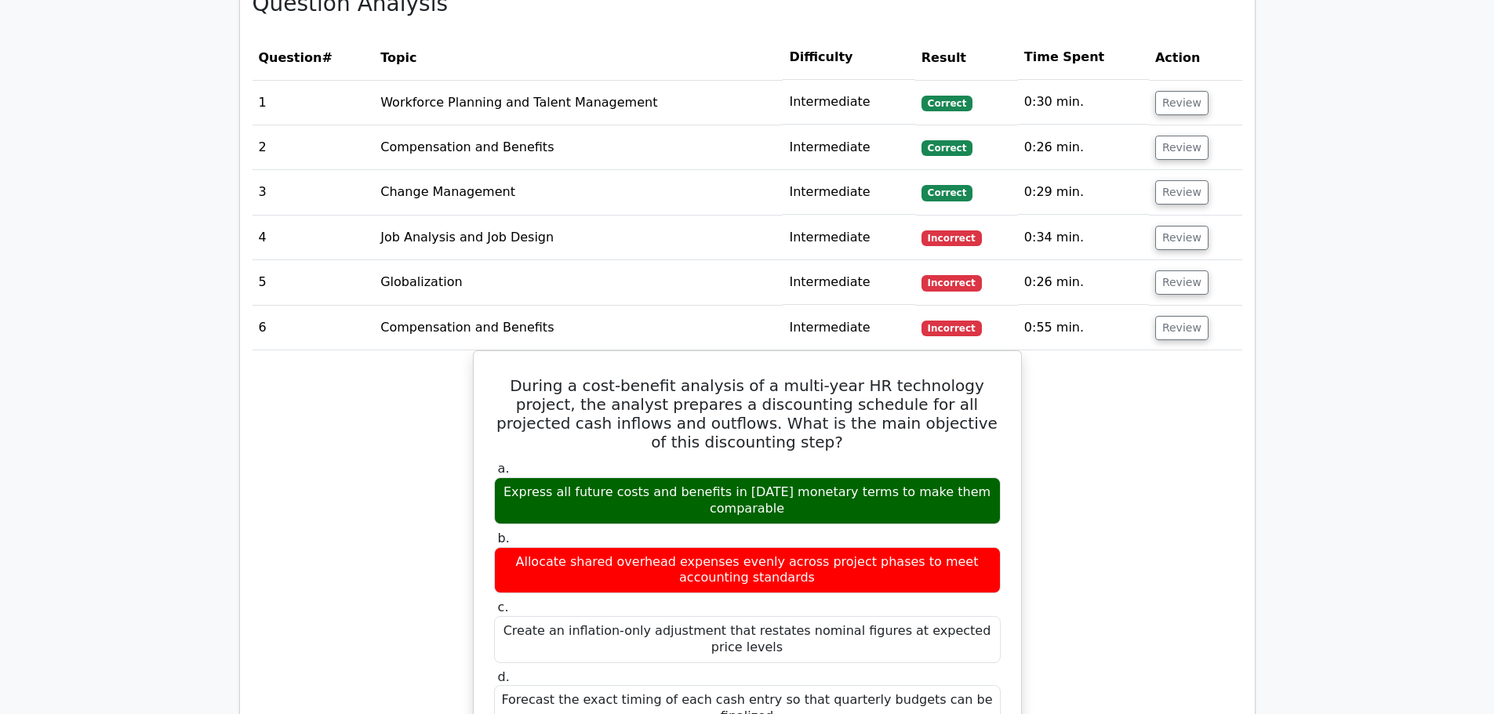
click at [1319, 372] on main "🎓 Unlock Premium Access SHRM Certified Professional + ALL Certifications 🎓 Acce…" at bounding box center [747, 331] width 1494 height 3071
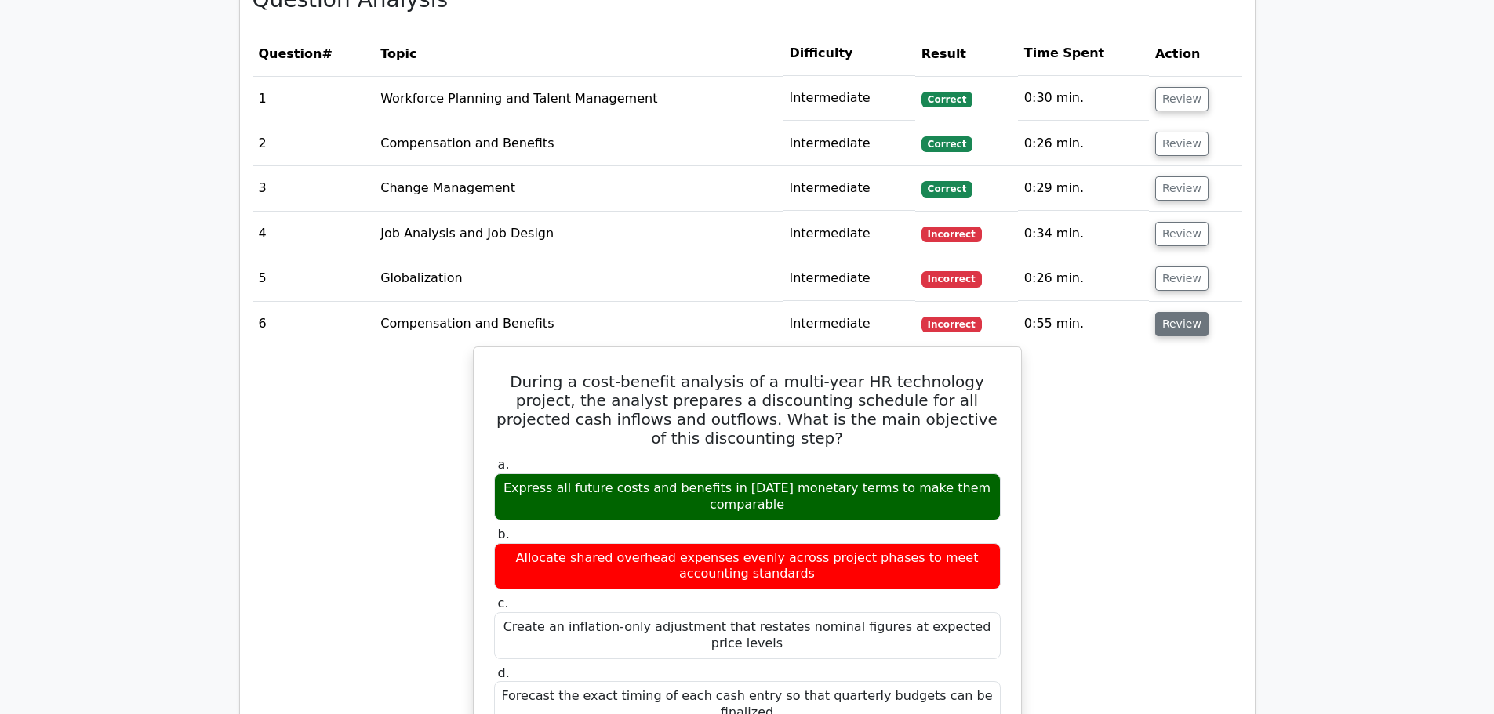
click at [1183, 329] on button "Review" at bounding box center [1181, 324] width 53 height 24
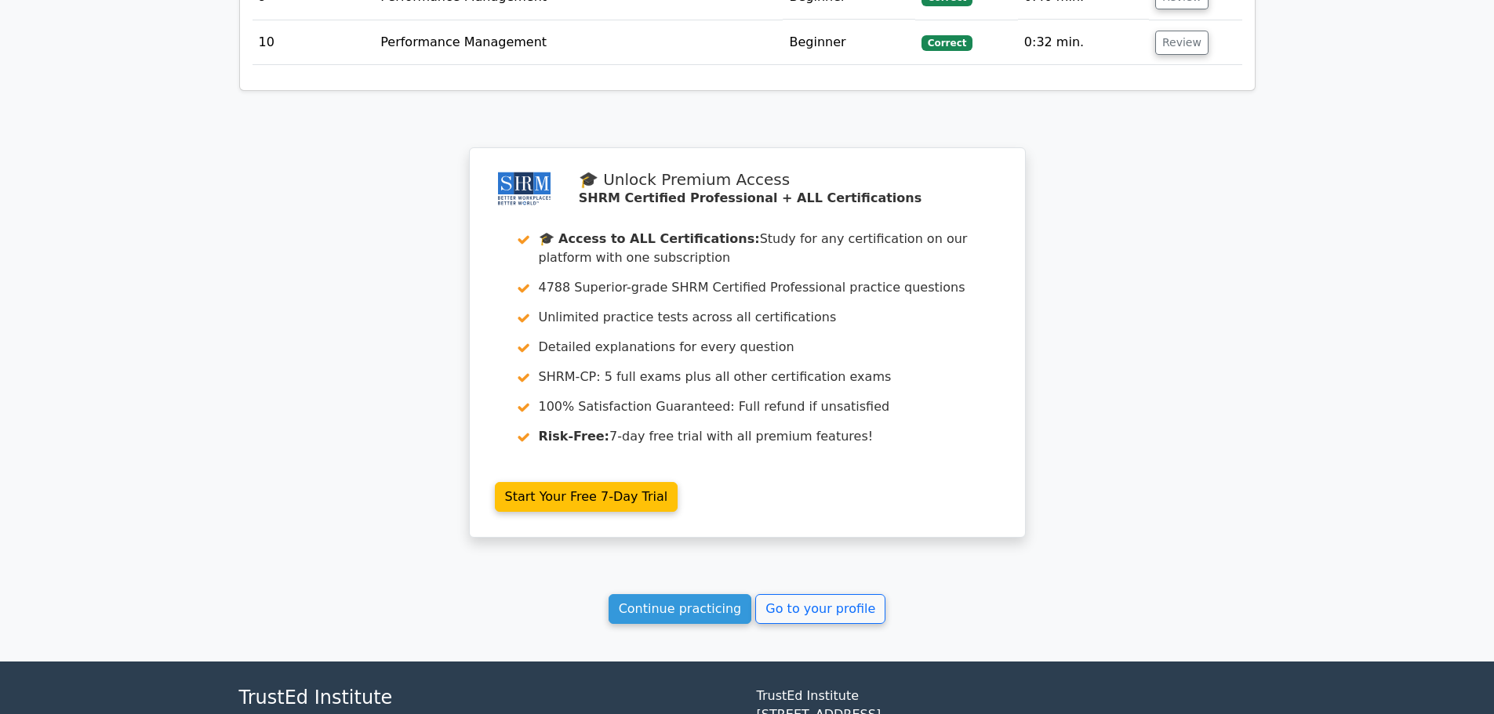
scroll to position [1725, 0]
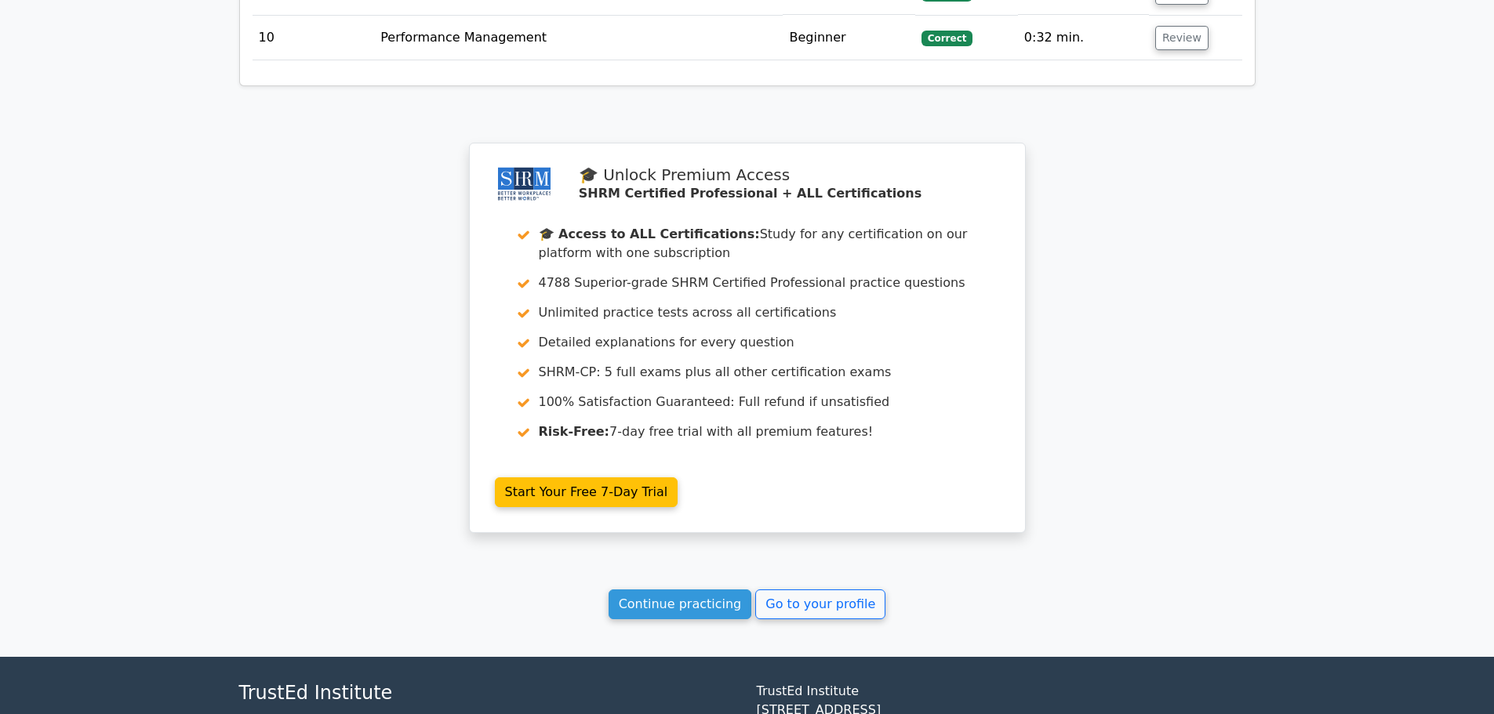
click at [692, 606] on link "Continue practicing" at bounding box center [679, 605] width 143 height 30
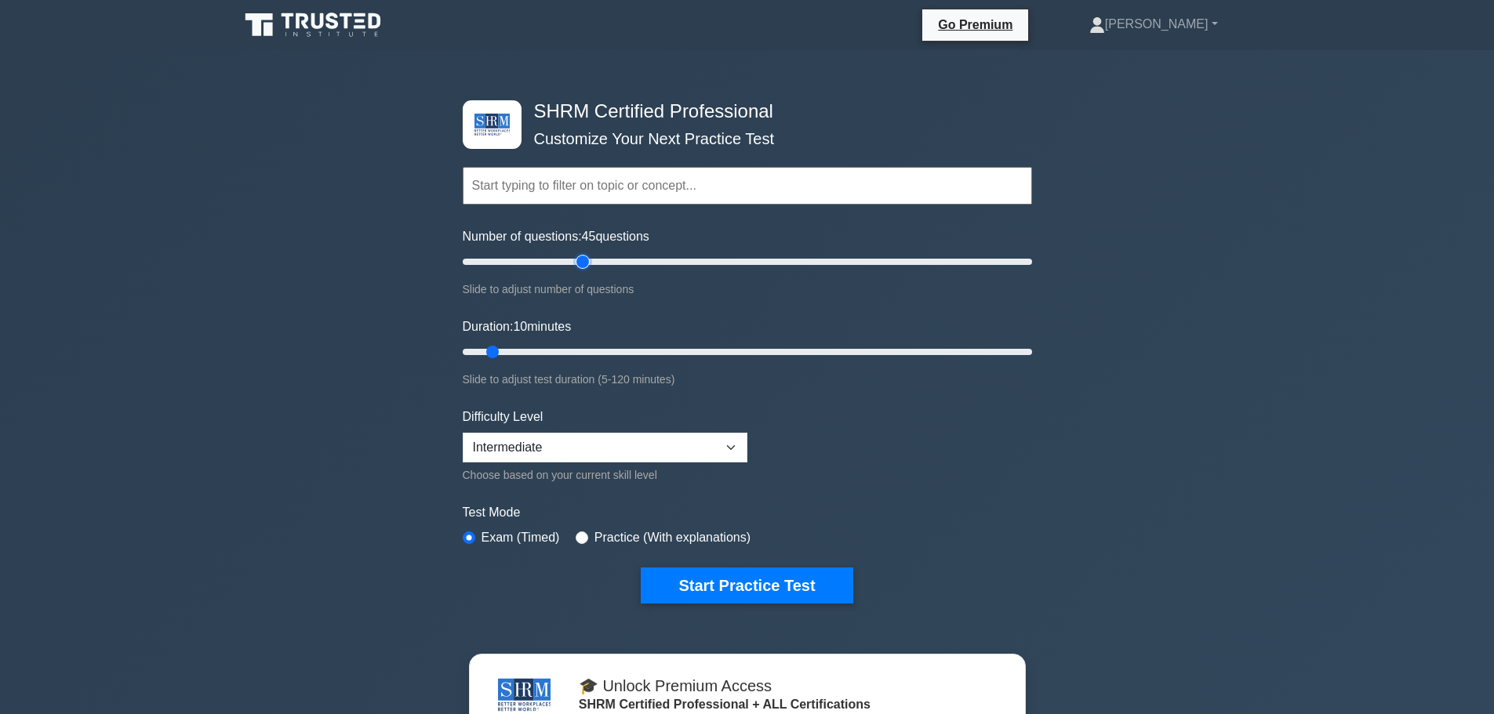
click at [588, 267] on input "Number of questions: 45 questions" at bounding box center [747, 261] width 569 height 19
type input "10"
click at [486, 264] on input "Number of questions: 10 questions" at bounding box center [747, 261] width 569 height 19
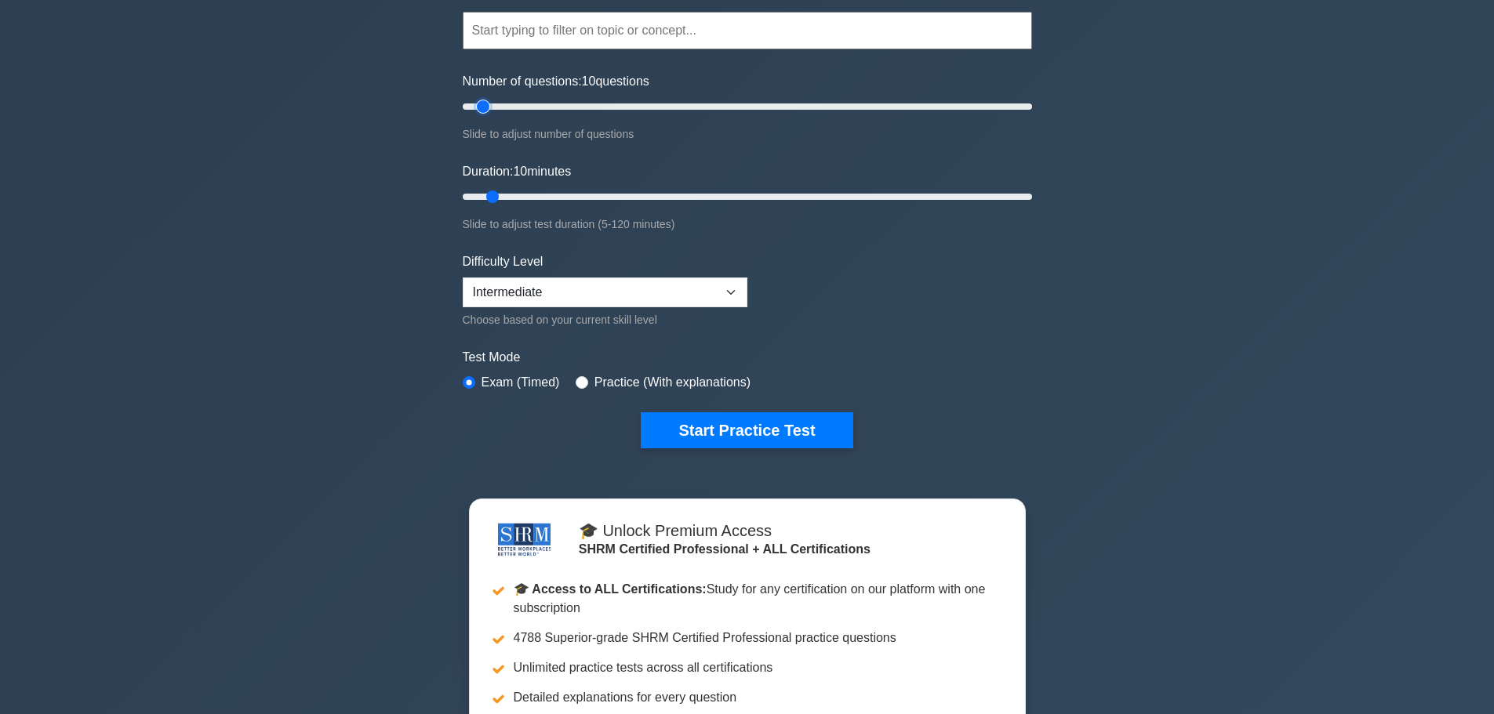
scroll to position [157, 0]
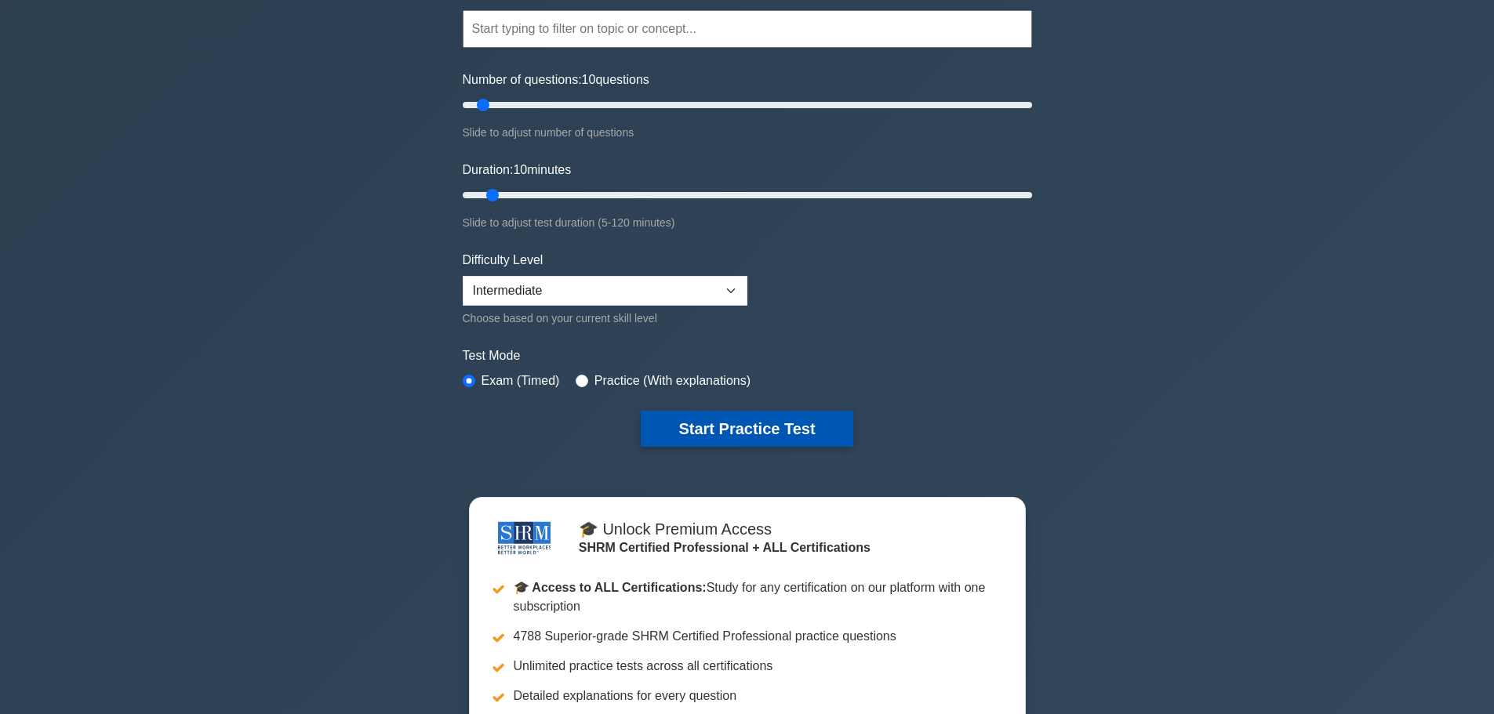
click at [730, 420] on button "Start Practice Test" at bounding box center [747, 429] width 212 height 36
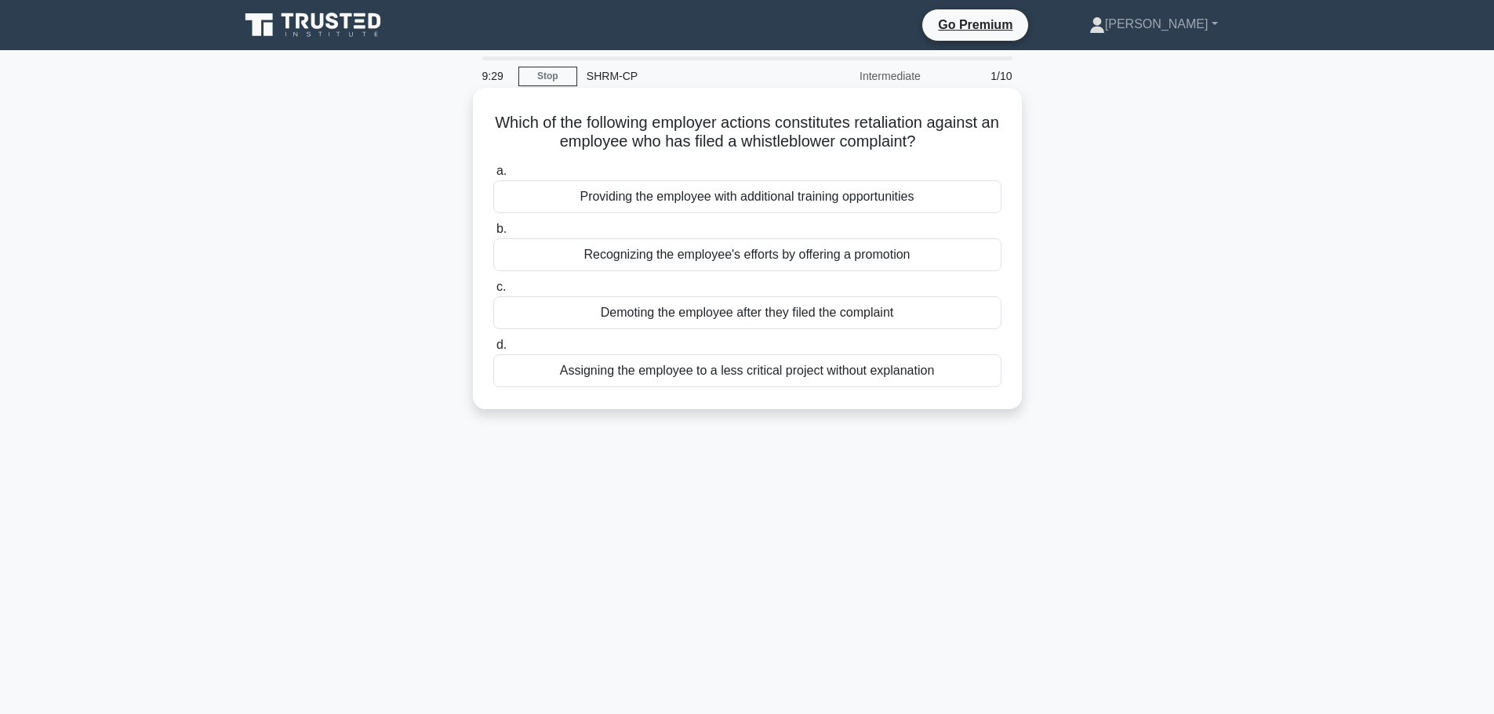
click at [587, 319] on div "Demoting the employee after they filed the complaint" at bounding box center [747, 312] width 508 height 33
click at [493, 292] on input "c. Demoting the employee after they filed the complaint" at bounding box center [493, 287] width 0 height 10
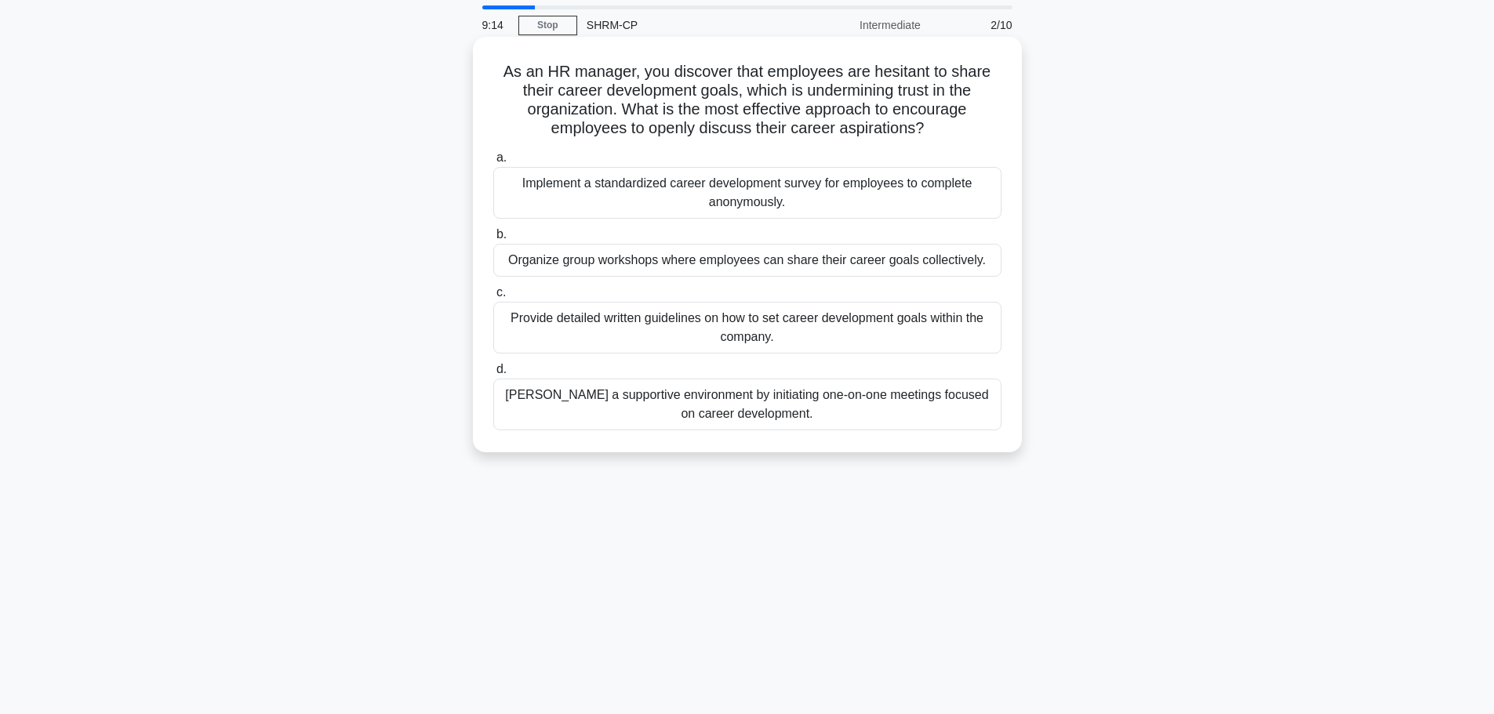
scroll to position [78, 0]
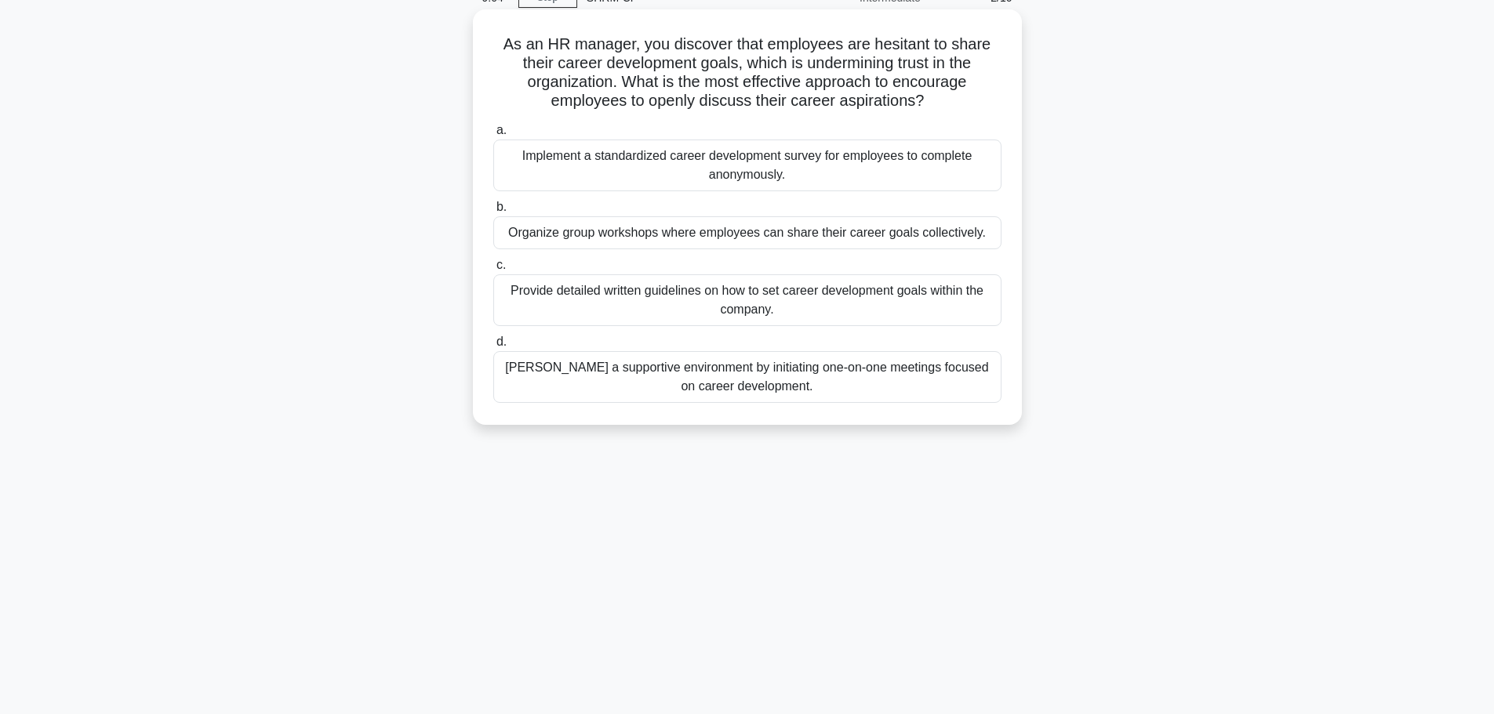
click at [772, 376] on div "[PERSON_NAME] a supportive environment by initiating one-on-one meetings focuse…" at bounding box center [747, 377] width 508 height 52
click at [493, 347] on input "[PERSON_NAME] a supportive environment by initiating one-on-one meetings focuse…" at bounding box center [493, 342] width 0 height 10
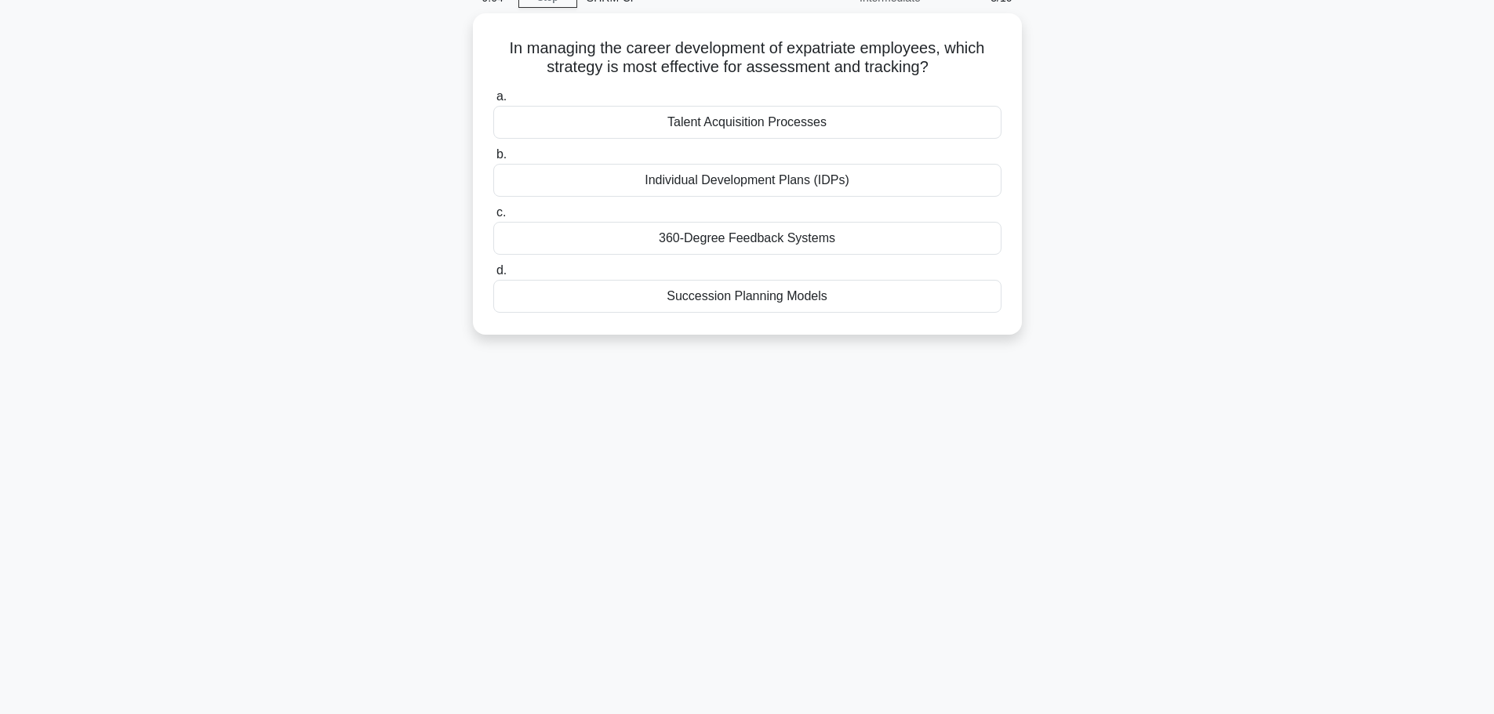
scroll to position [0, 0]
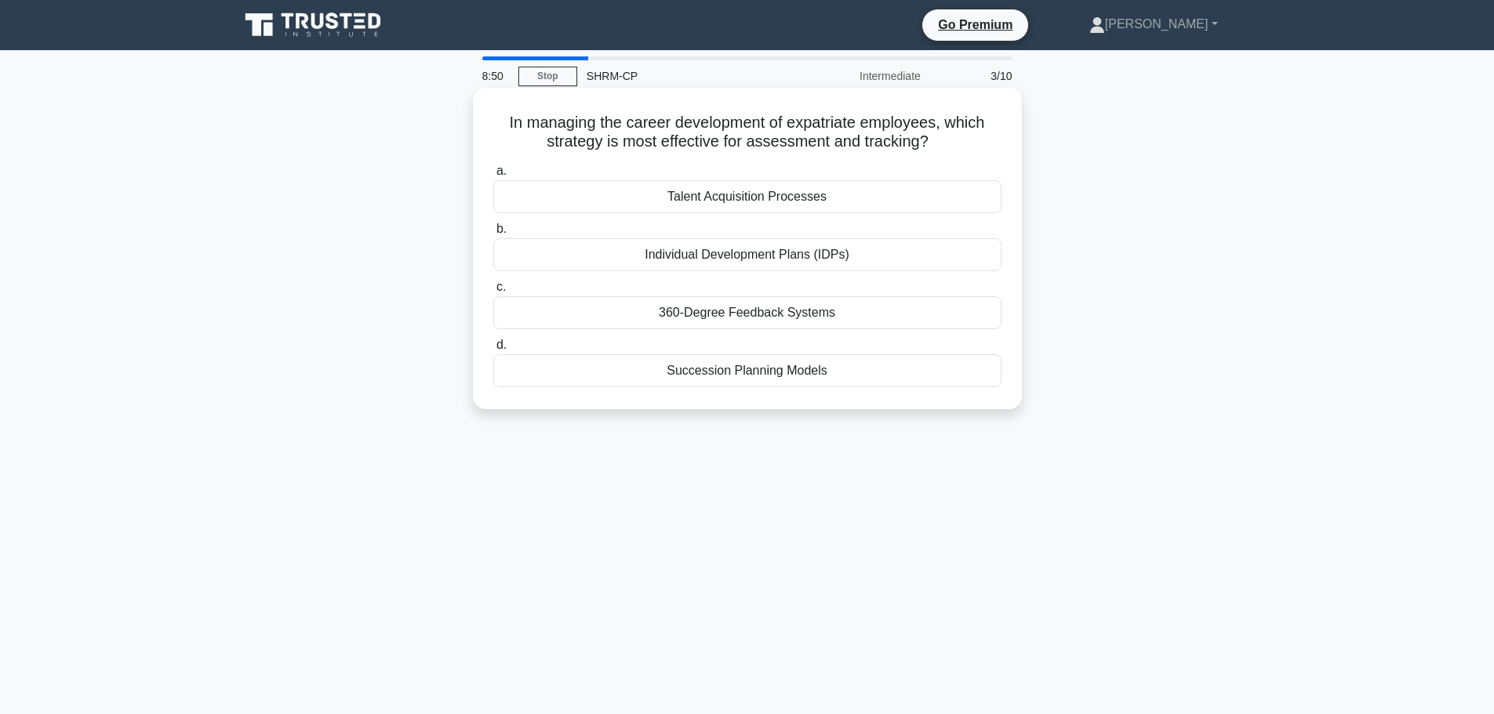
click at [772, 252] on div "Individual Development Plans (IDPs)" at bounding box center [747, 254] width 508 height 33
click at [493, 234] on input "b. Individual Development Plans (IDPs)" at bounding box center [493, 229] width 0 height 10
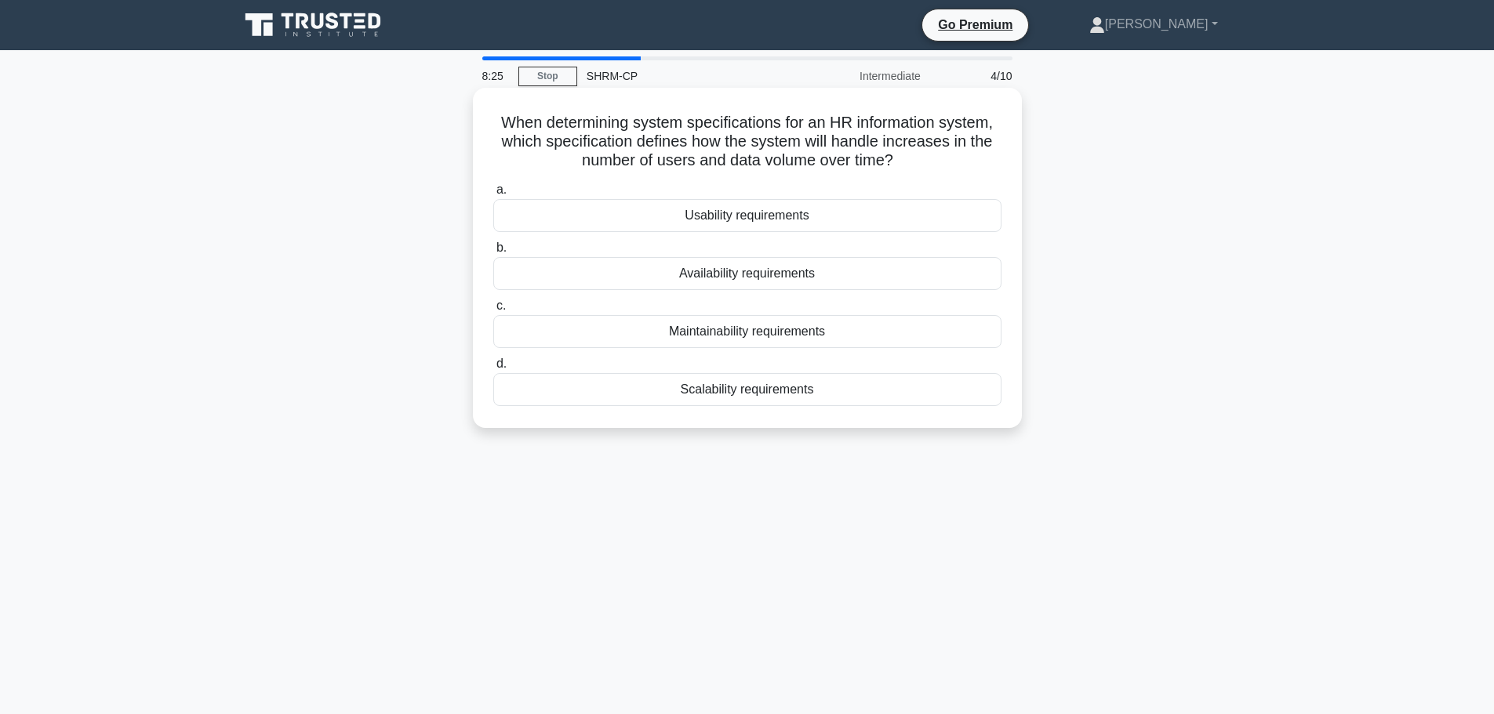
click at [739, 394] on div "Scalability requirements" at bounding box center [747, 389] width 508 height 33
click at [493, 369] on input "d. Scalability requirements" at bounding box center [493, 364] width 0 height 10
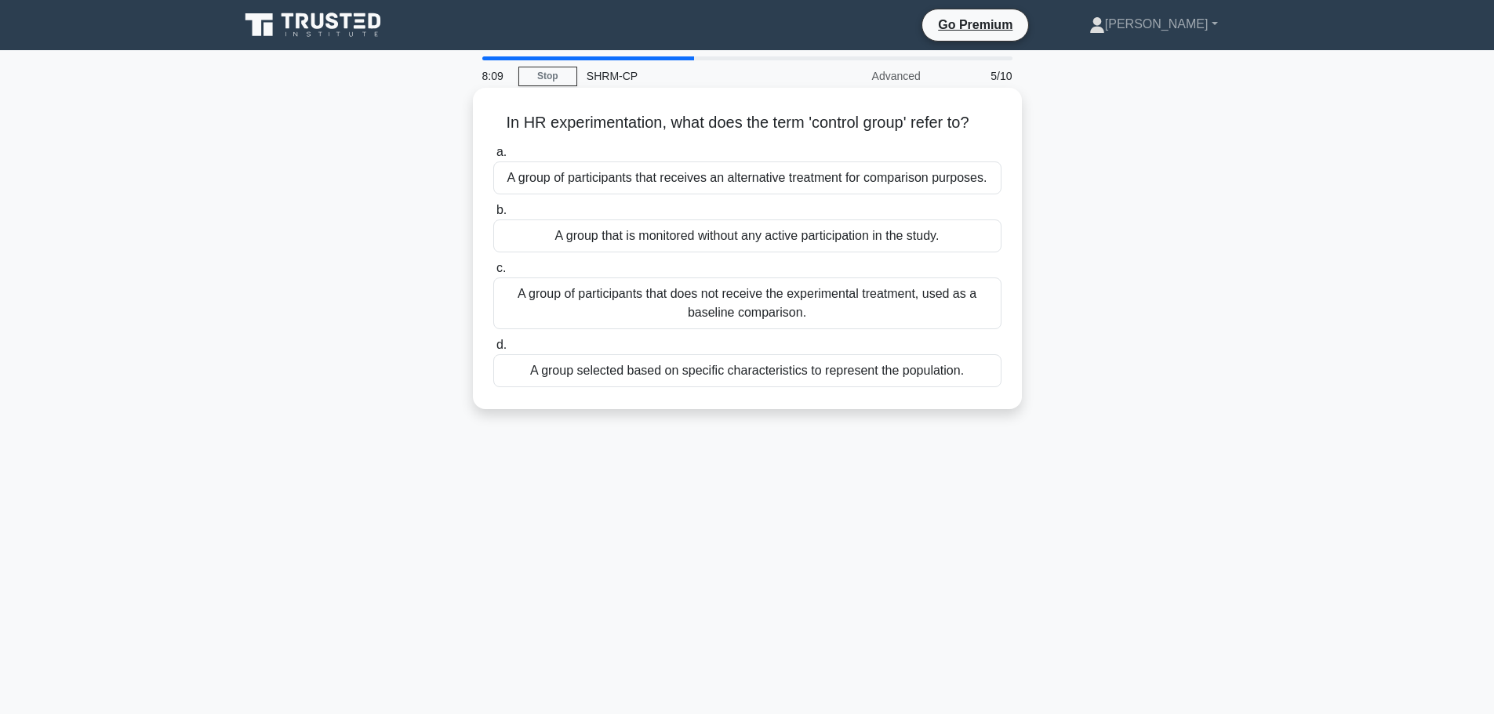
click at [760, 314] on div "A group of participants that does not receive the experimental treatment, used …" at bounding box center [747, 304] width 508 height 52
click at [493, 274] on input "c. A group of participants that does not receive the experimental treatment, us…" at bounding box center [493, 268] width 0 height 10
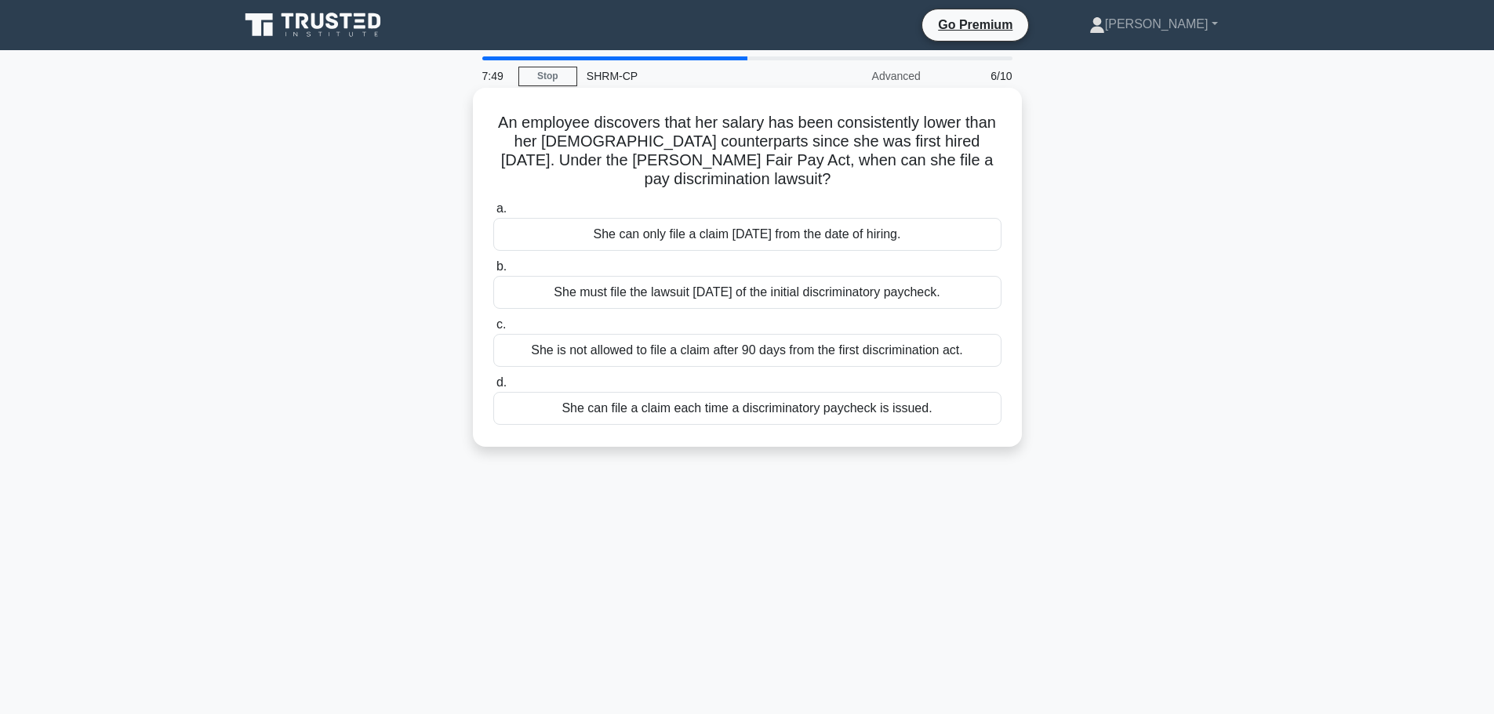
click at [746, 414] on div "She can file a claim each time a discriminatory paycheck is issued." at bounding box center [747, 408] width 508 height 33
click at [493, 388] on input "d. She can file a claim each time a discriminatory paycheck is issued." at bounding box center [493, 383] width 0 height 10
click at [772, 232] on div "Leveraging predictive analytics to forecast emerging skill gaps." at bounding box center [747, 234] width 508 height 33
click at [493, 214] on input "a. Leveraging predictive analytics to forecast emerging skill gaps." at bounding box center [493, 209] width 0 height 10
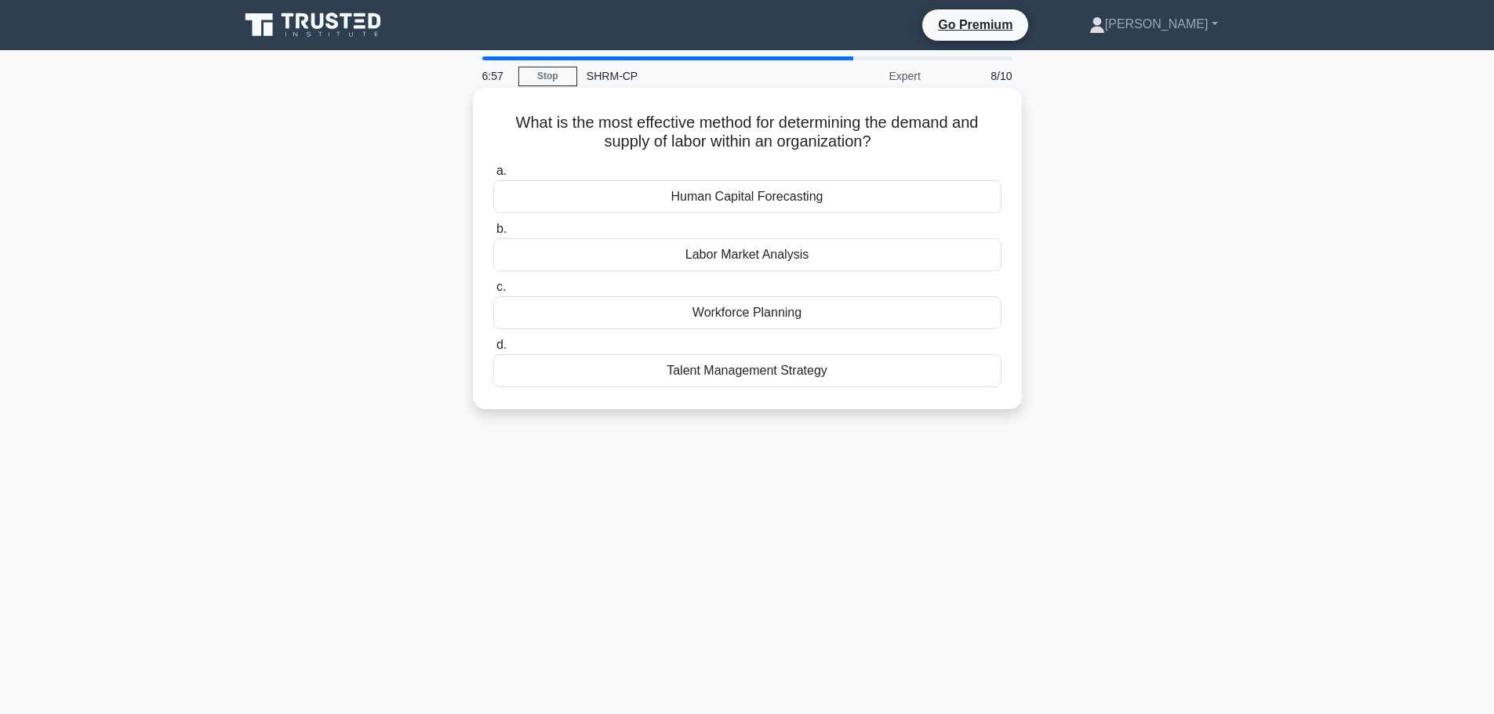
click at [775, 250] on div "Labor Market Analysis" at bounding box center [747, 254] width 508 height 33
click at [493, 234] on input "b. Labor Market Analysis" at bounding box center [493, 229] width 0 height 10
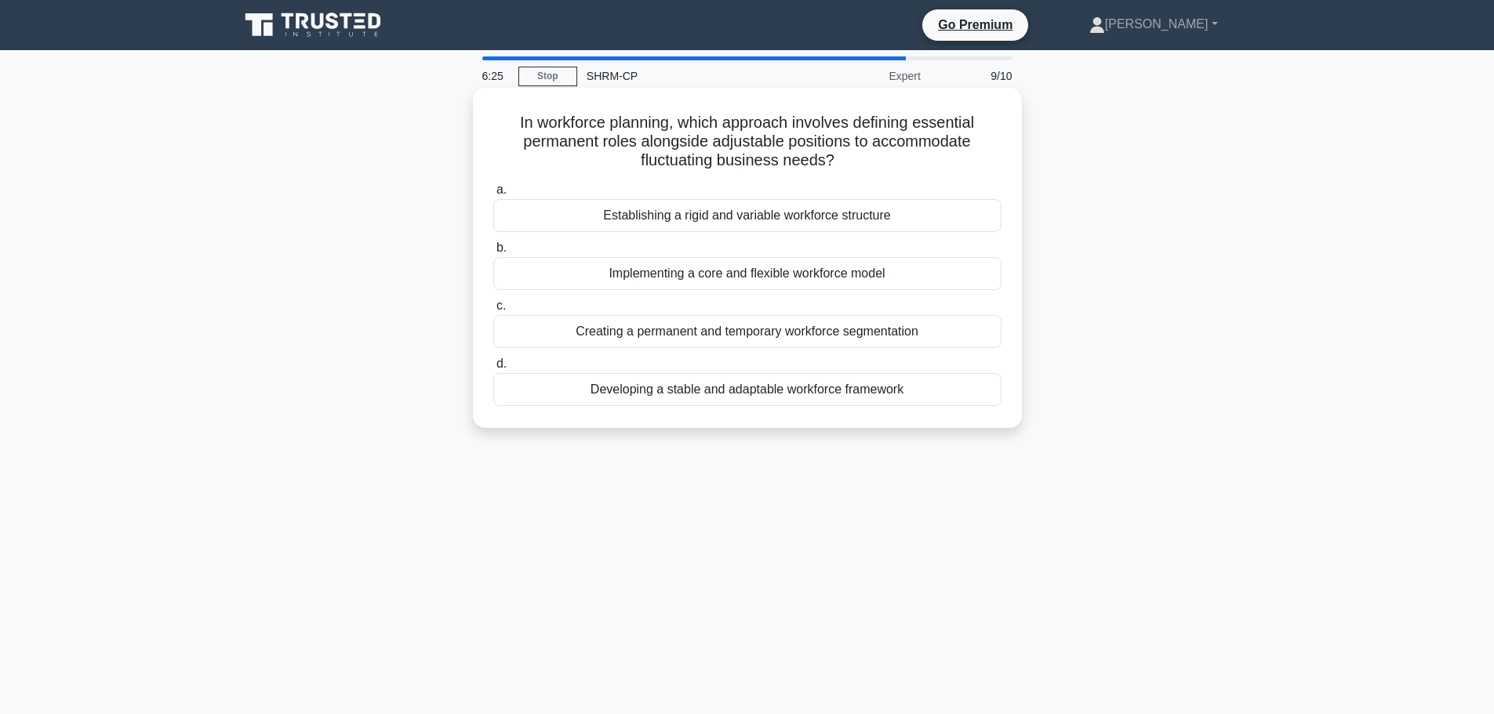
click at [747, 336] on div "Creating a permanent and temporary workforce segmentation" at bounding box center [747, 331] width 508 height 33
click at [493, 311] on input "c. Creating a permanent and temporary workforce segmentation" at bounding box center [493, 306] width 0 height 10
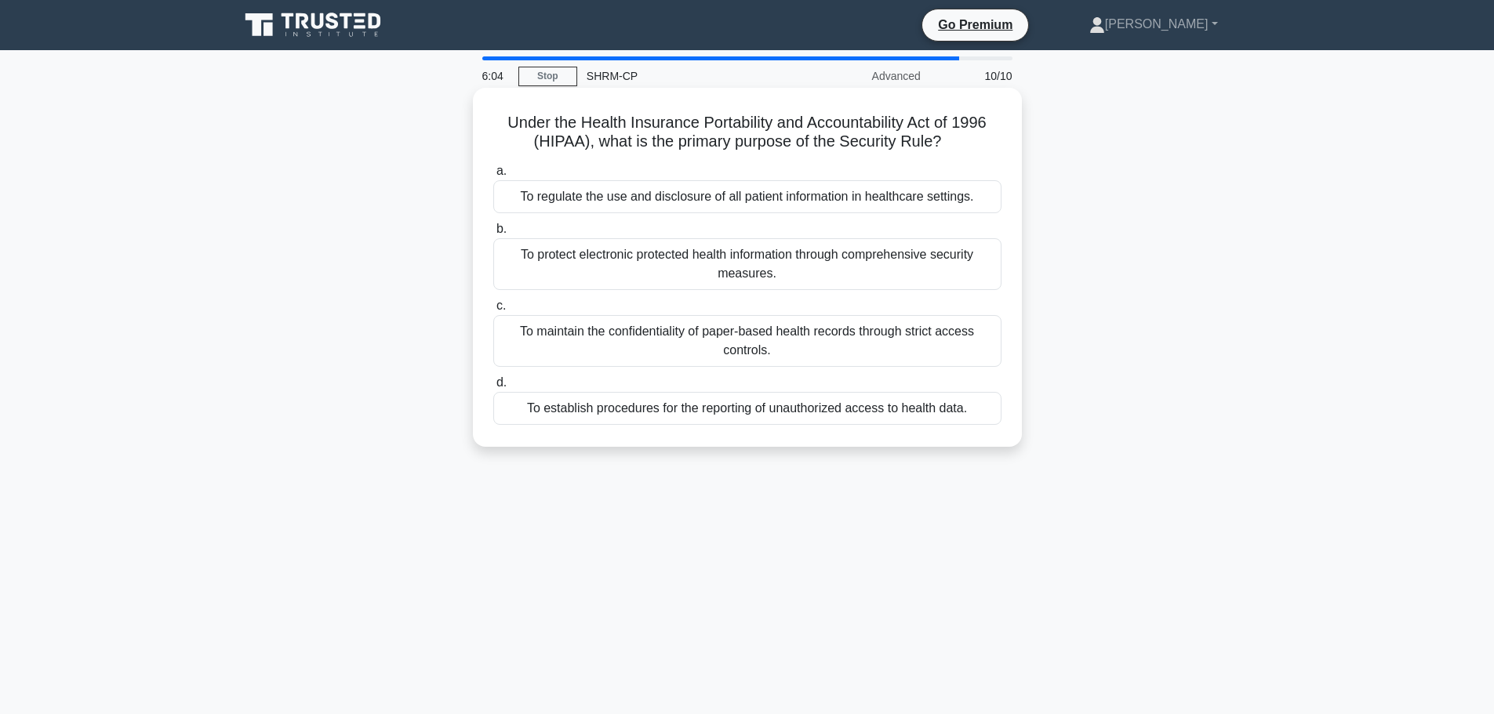
click at [835, 197] on div "To regulate the use and disclosure of all patient information in healthcare set…" at bounding box center [747, 196] width 508 height 33
click at [493, 176] on input "a. To regulate the use and disclosure of all patient information in healthcare …" at bounding box center [493, 171] width 0 height 10
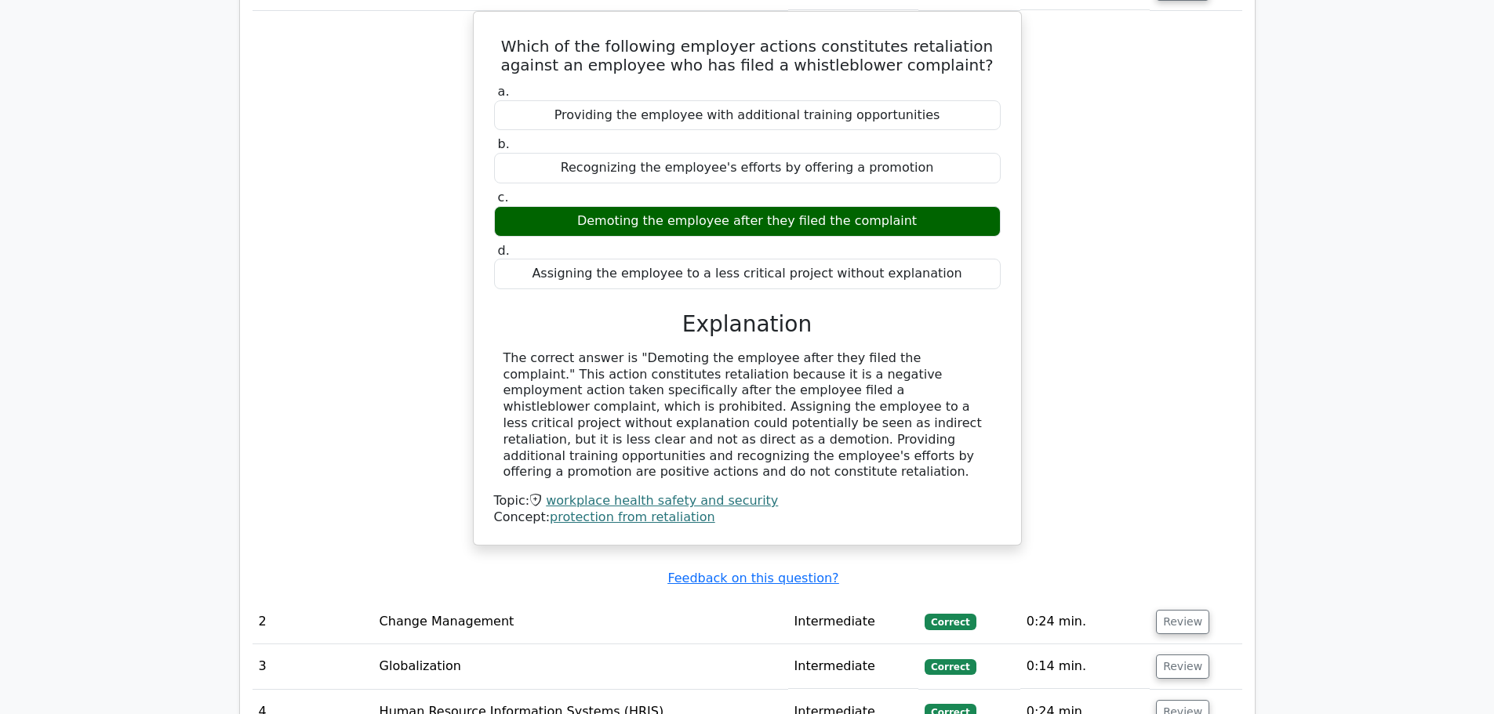
scroll to position [1803, 0]
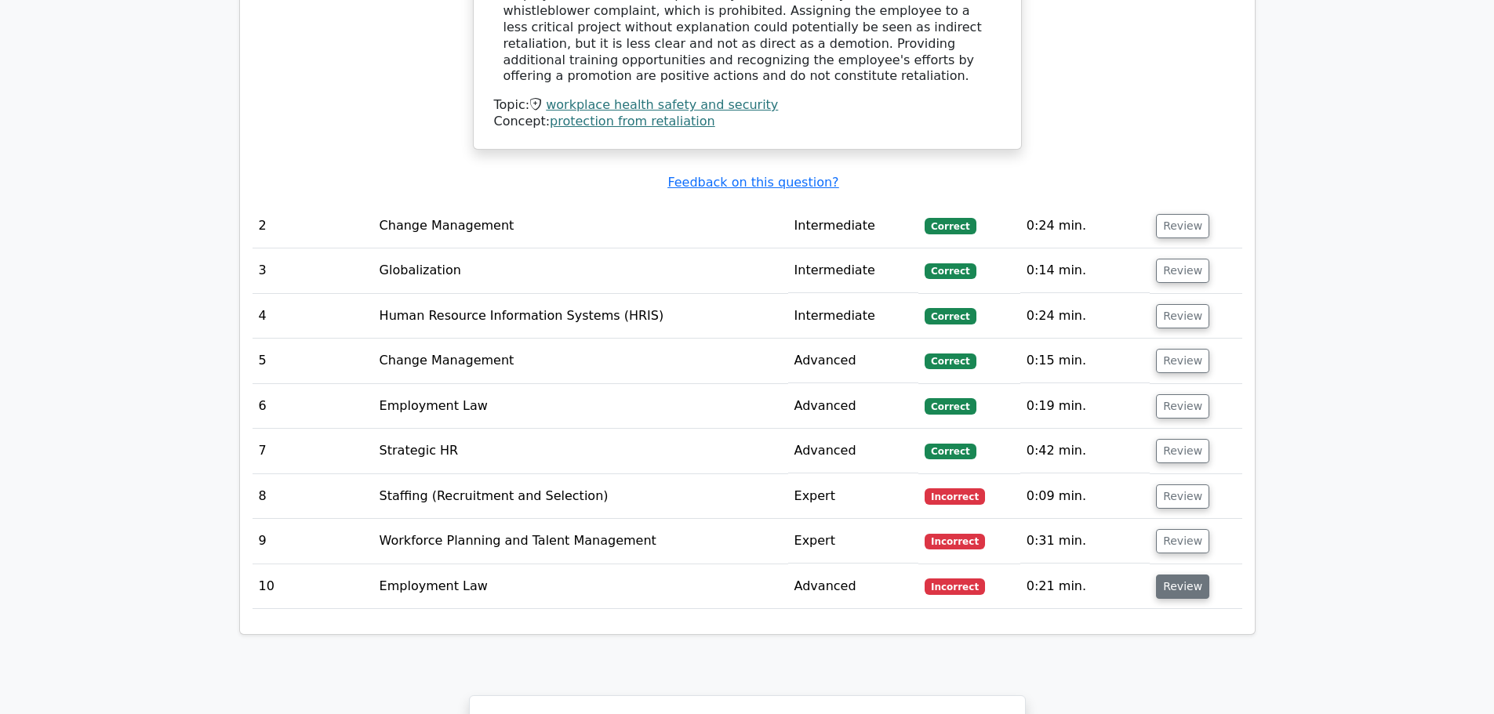
click at [1185, 579] on button "Review" at bounding box center [1182, 587] width 53 height 24
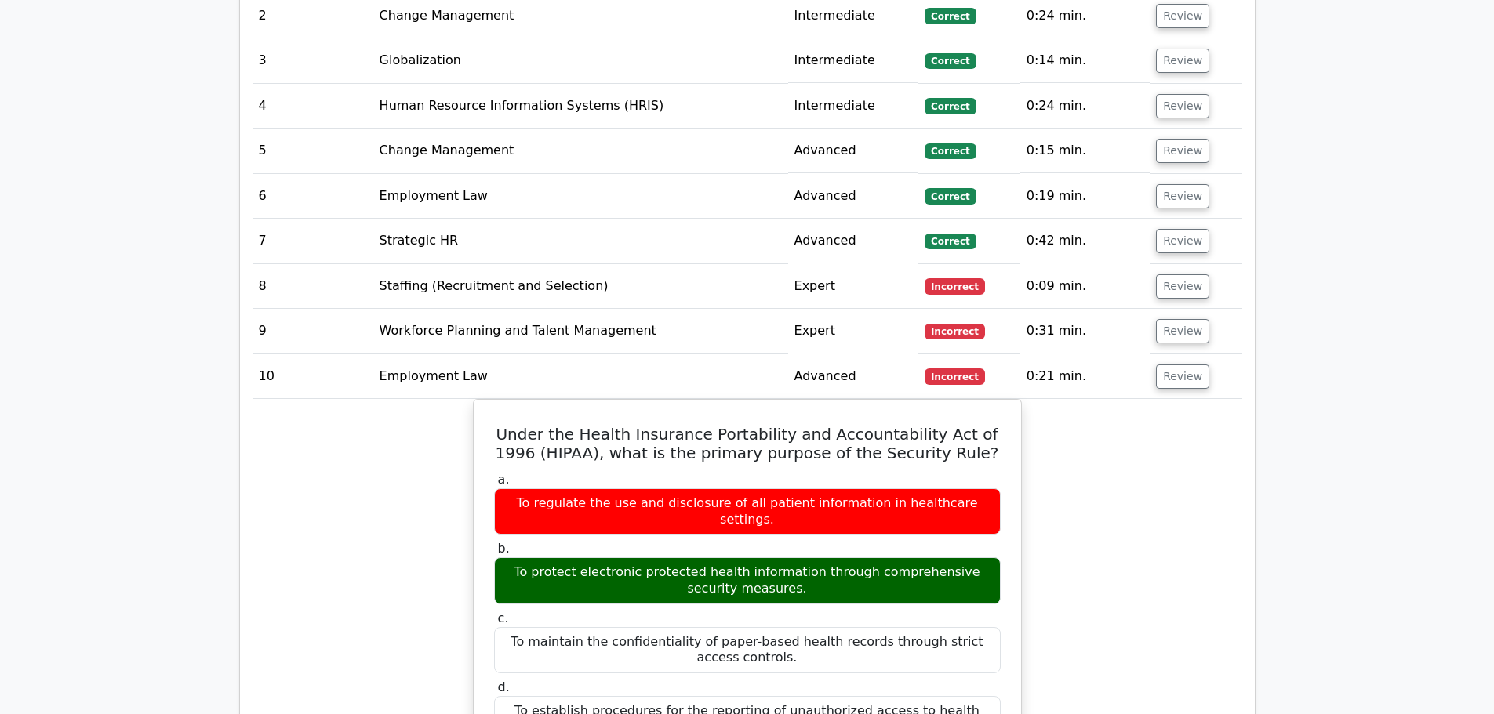
scroll to position [1960, 0]
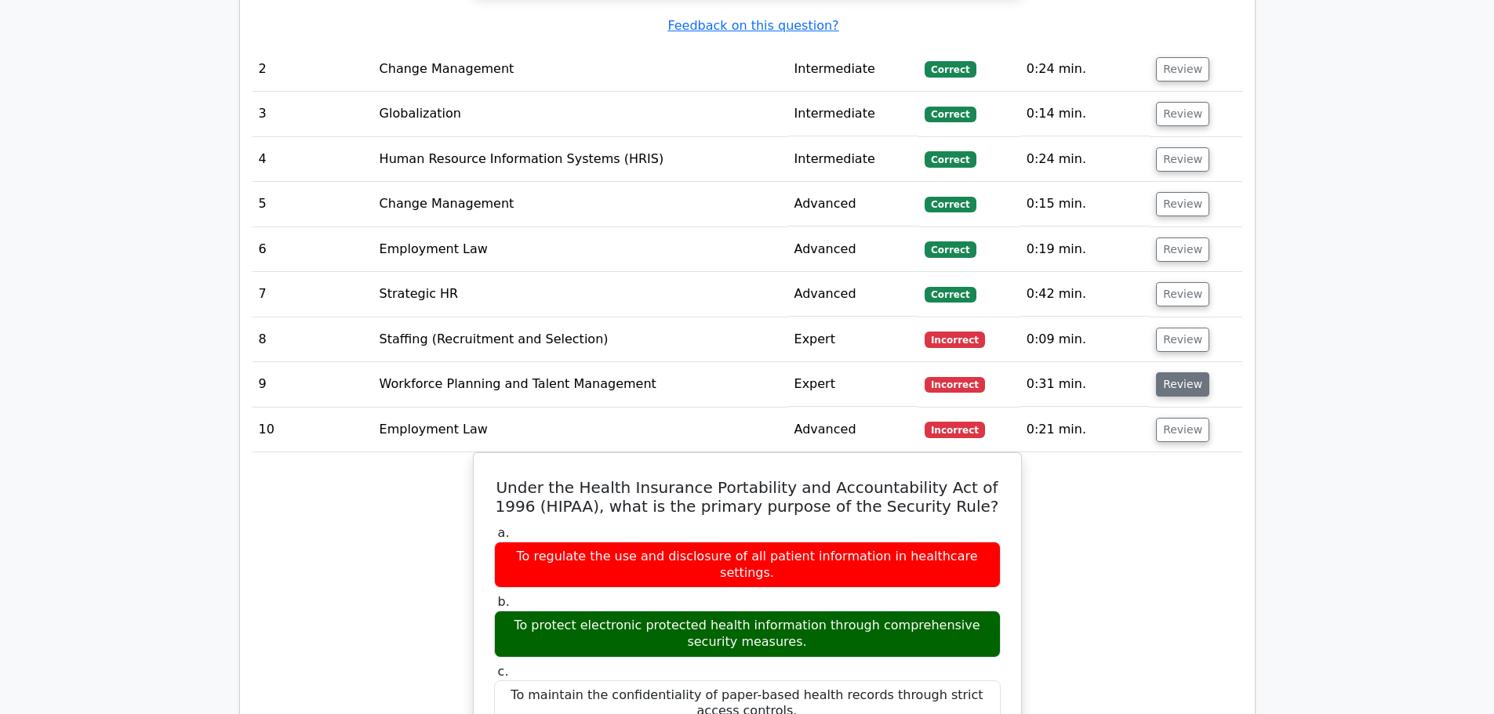
click at [1182, 374] on button "Review" at bounding box center [1182, 384] width 53 height 24
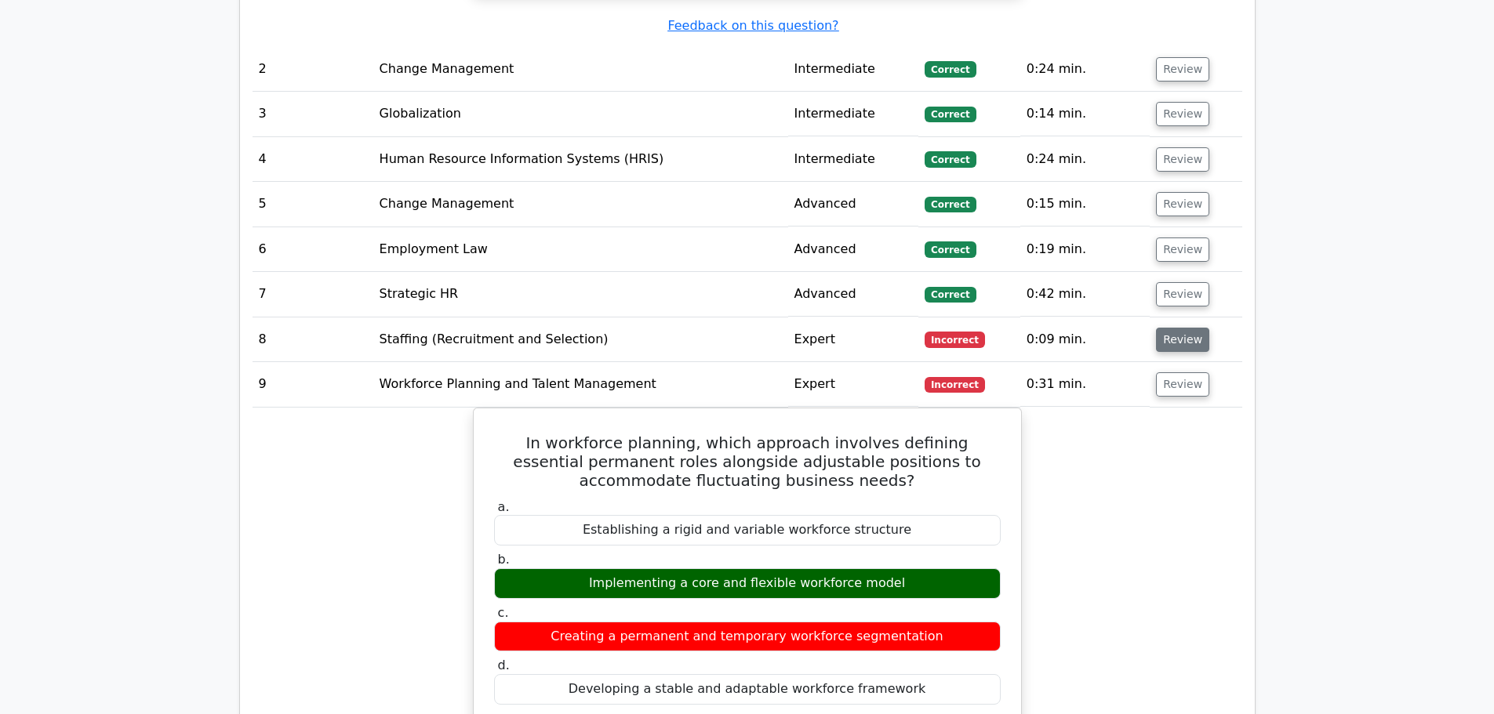
click at [1182, 328] on button "Review" at bounding box center [1182, 340] width 53 height 24
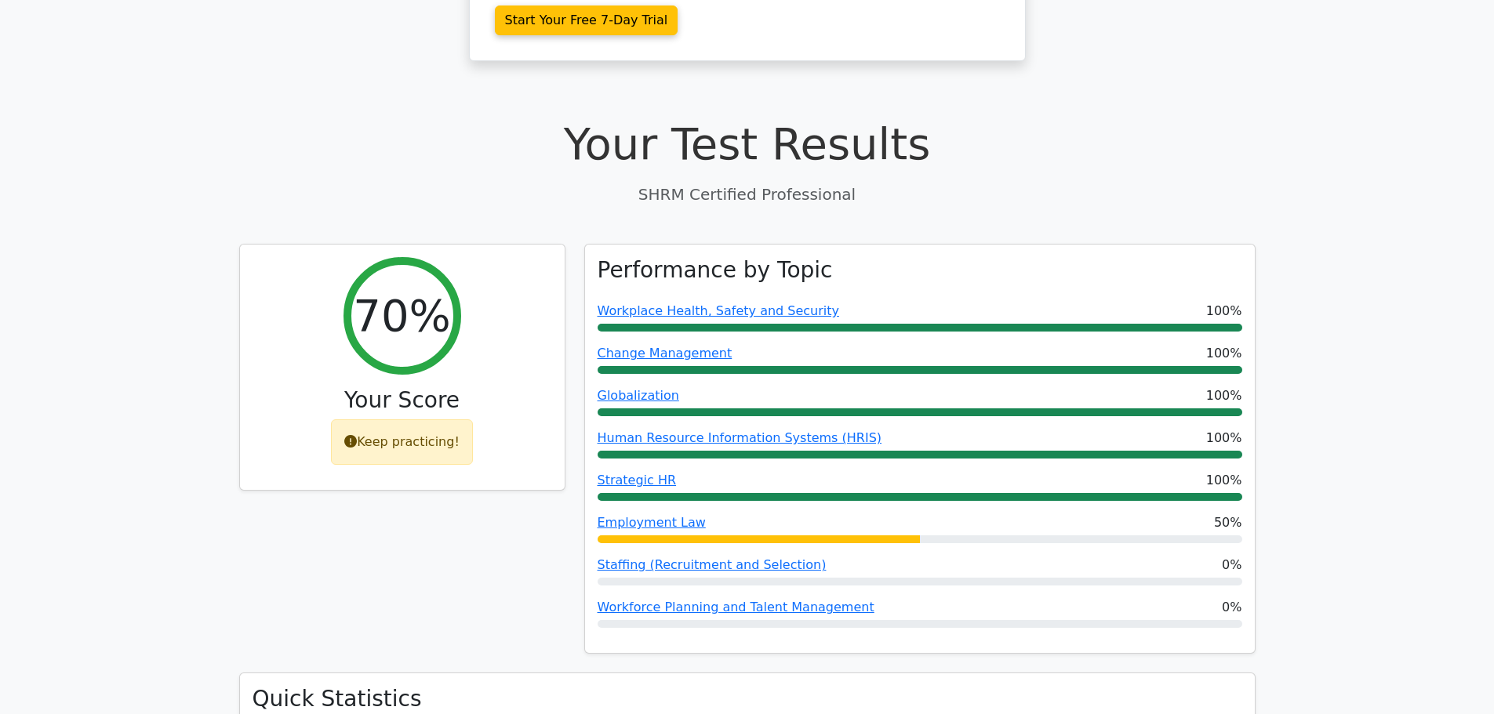
scroll to position [0, 0]
